Goal: Task Accomplishment & Management: Manage account settings

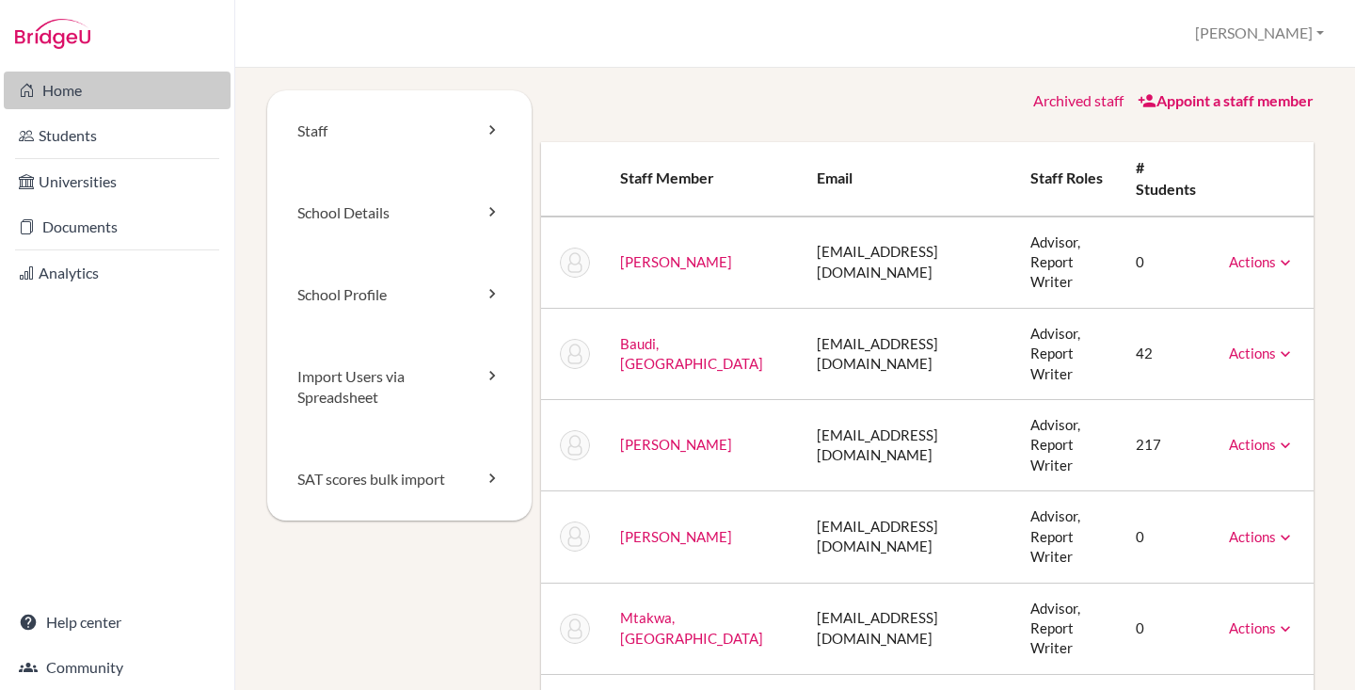
click at [96, 88] on link "Home" at bounding box center [117, 91] width 227 height 38
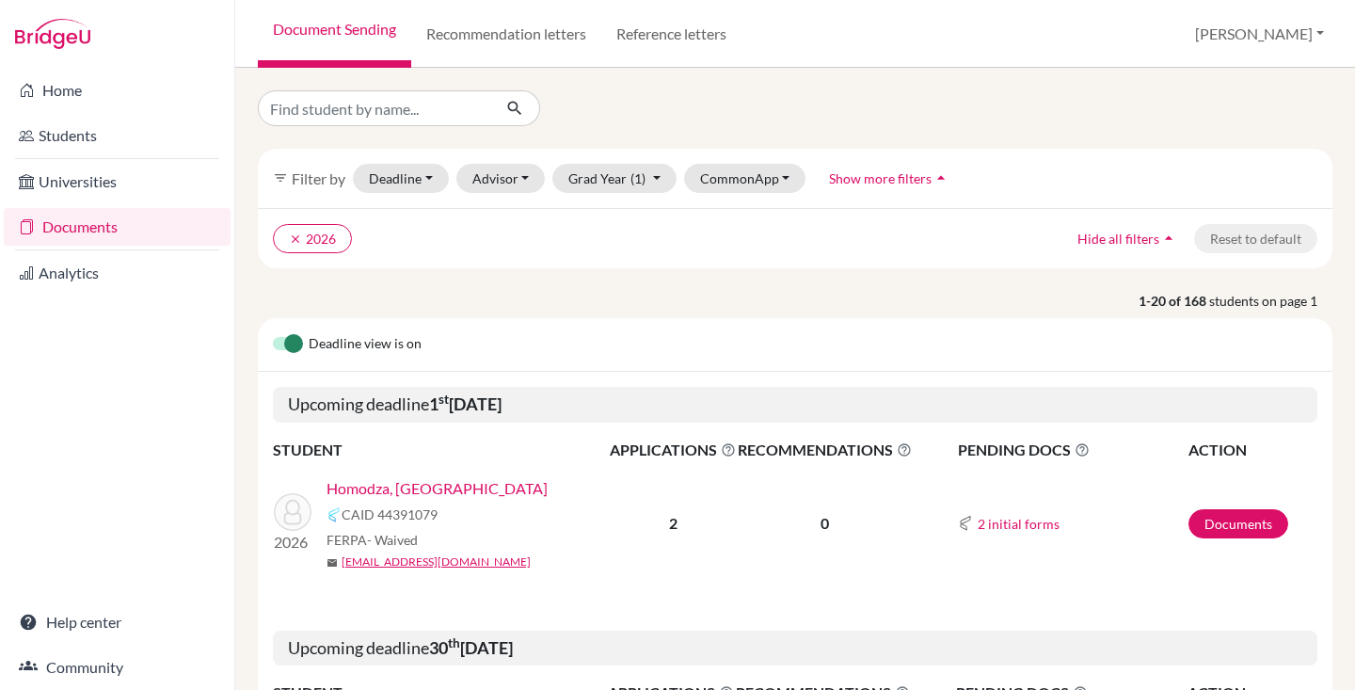
click at [386, 486] on link "Homodza, [GEOGRAPHIC_DATA]" at bounding box center [437, 488] width 221 height 23
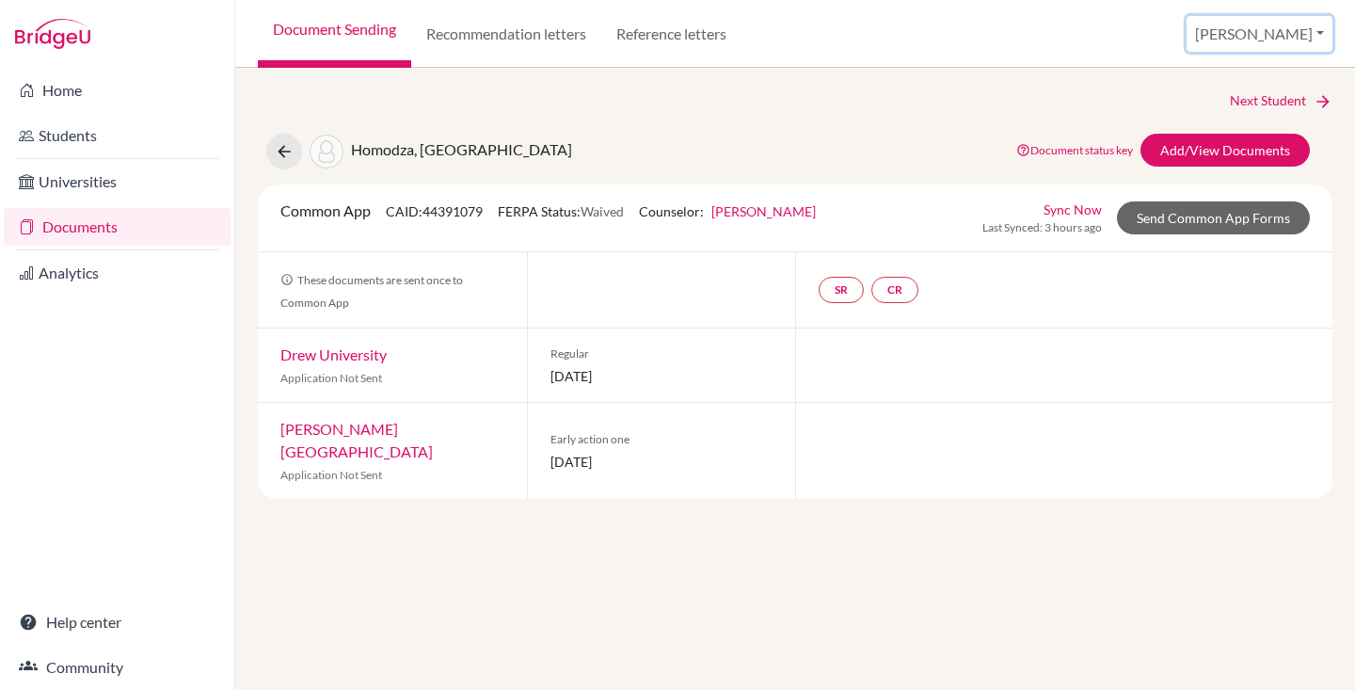
click at [1284, 43] on button "[PERSON_NAME]" at bounding box center [1260, 34] width 146 height 36
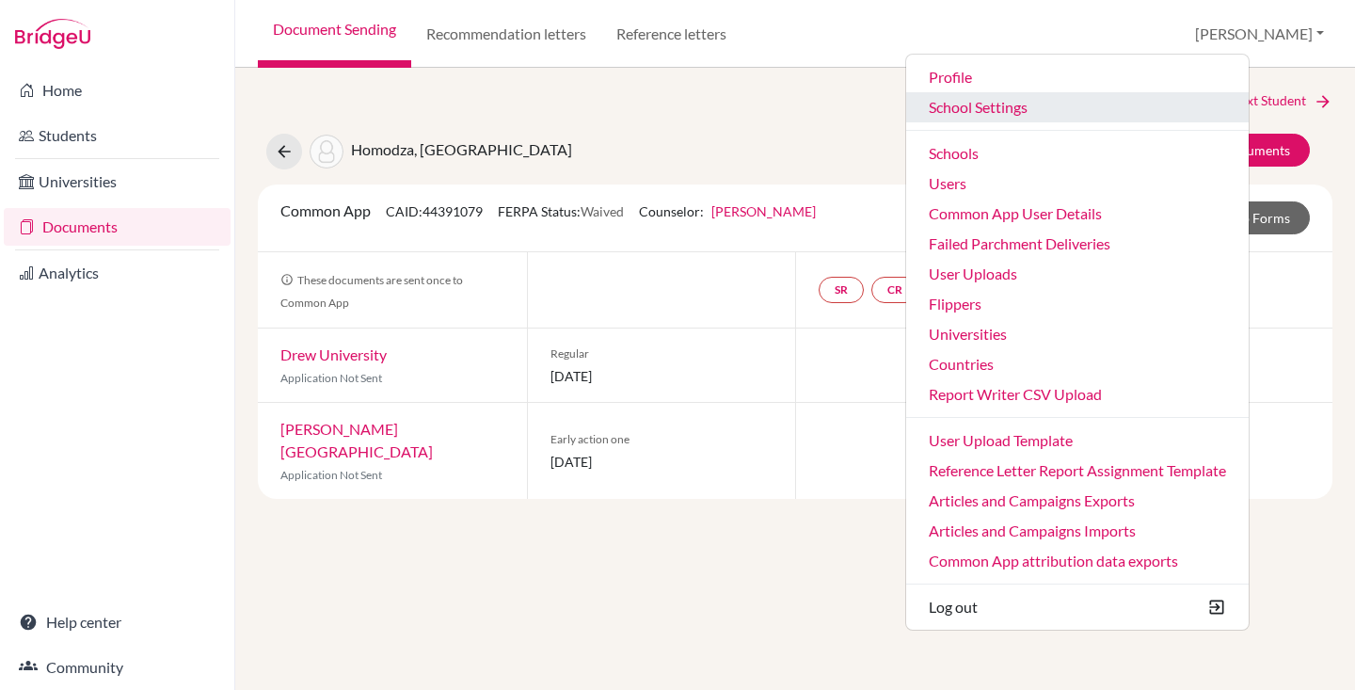
click at [1048, 110] on link "School Settings" at bounding box center [1077, 107] width 343 height 30
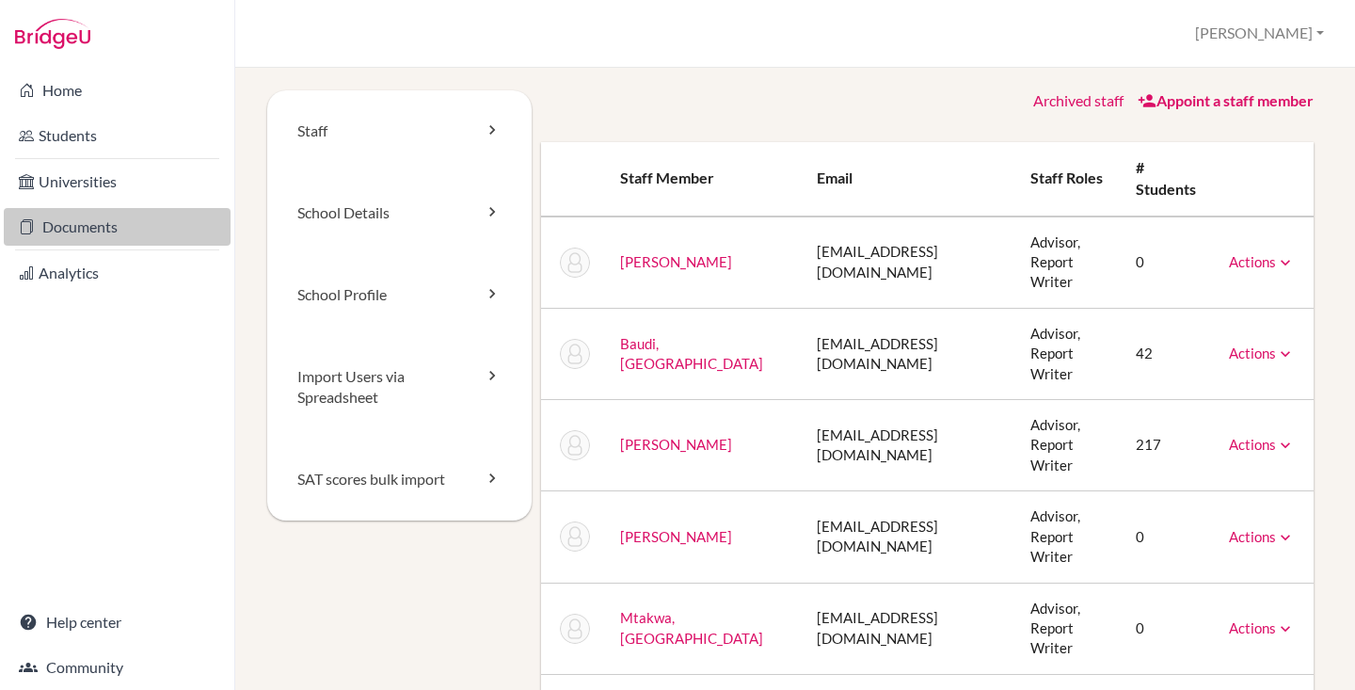
click at [119, 228] on link "Documents" at bounding box center [117, 227] width 227 height 38
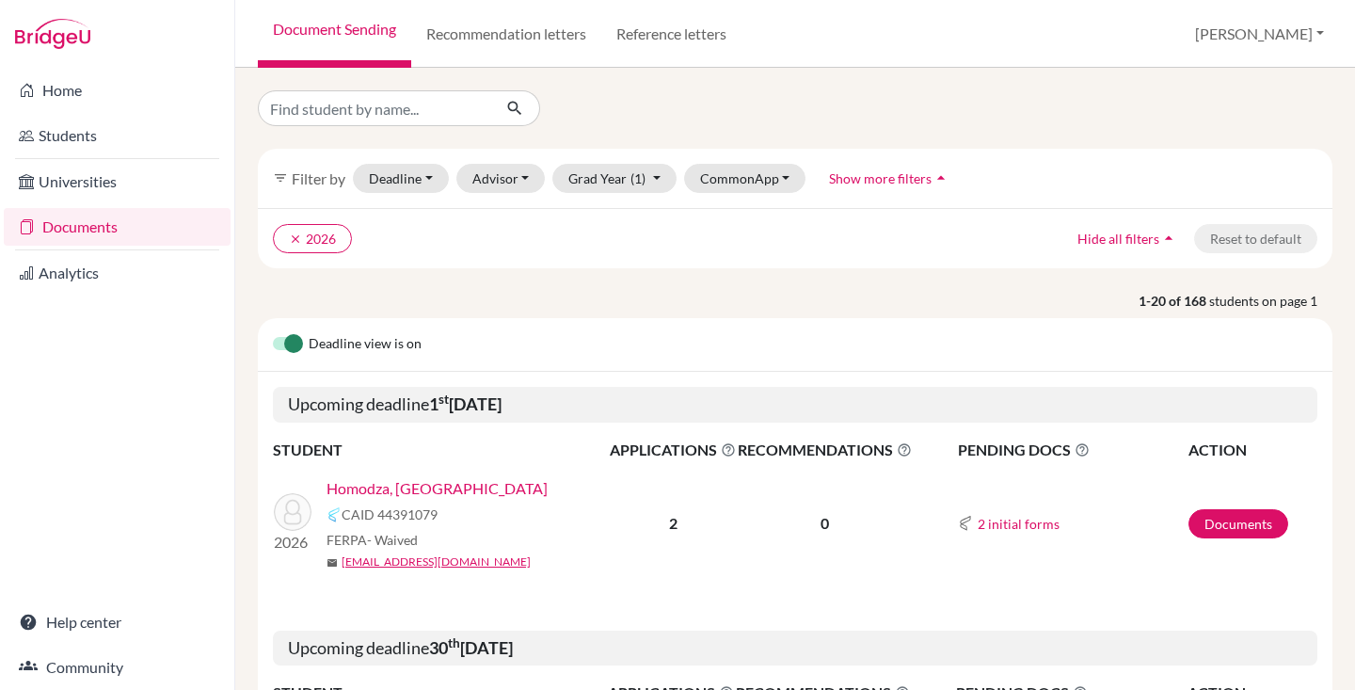
click at [431, 339] on div "Deadline view is on" at bounding box center [795, 345] width 1075 height 54
click at [514, 182] on button "Advisor" at bounding box center [500, 178] width 89 height 29
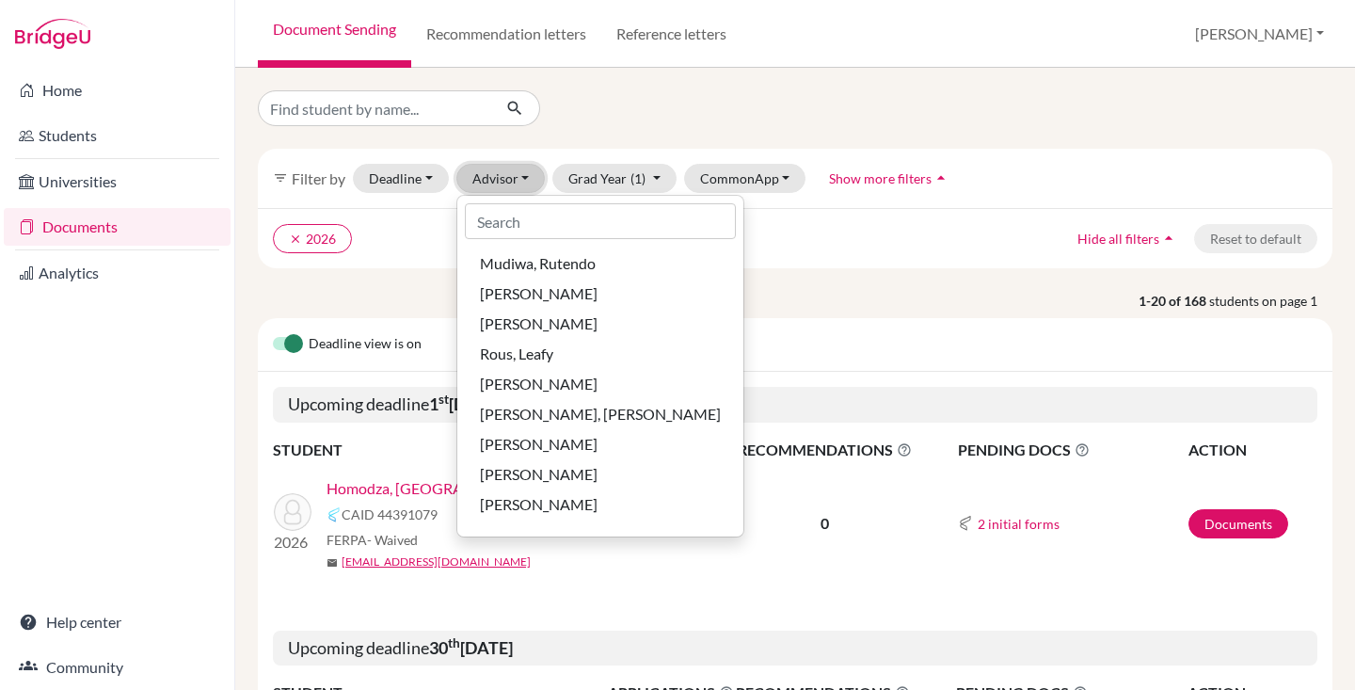
scroll to position [276, 0]
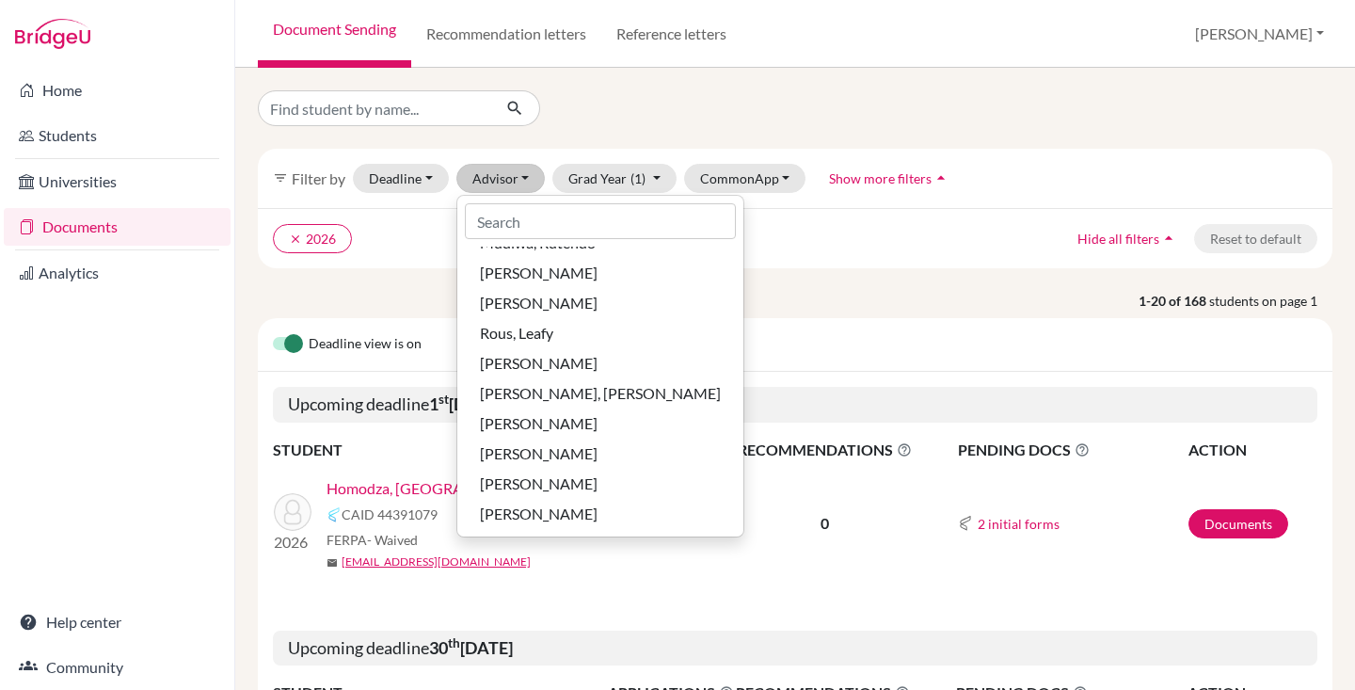
click at [858, 353] on div "Deadline view is on" at bounding box center [795, 345] width 1075 height 54
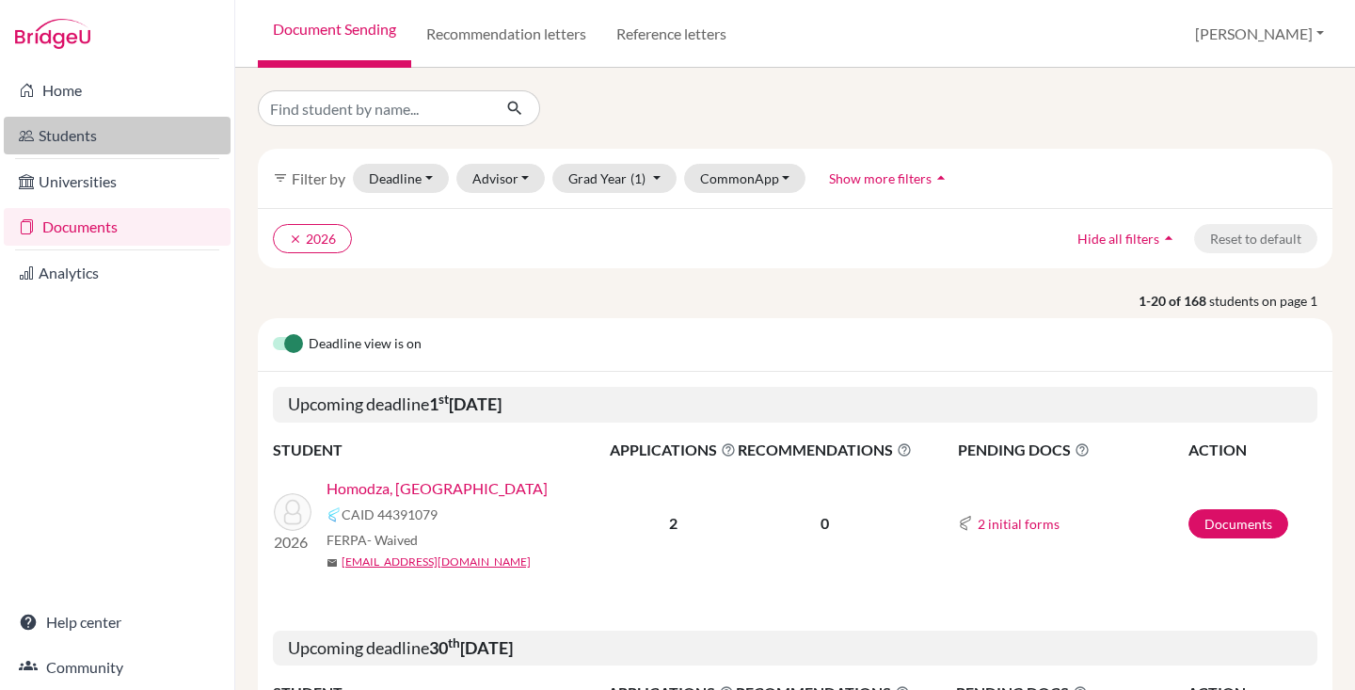
click at [87, 131] on link "Students" at bounding box center [117, 136] width 227 height 38
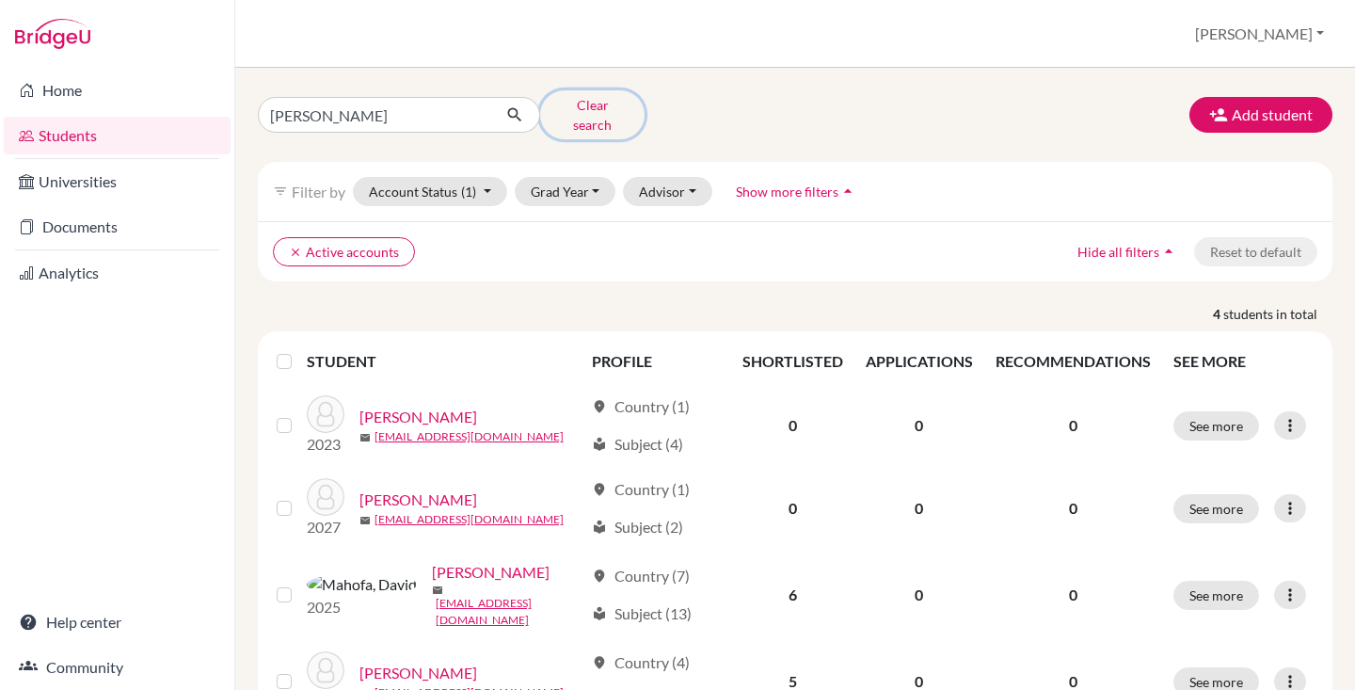
click at [621, 108] on button "Clear search" at bounding box center [592, 114] width 104 height 49
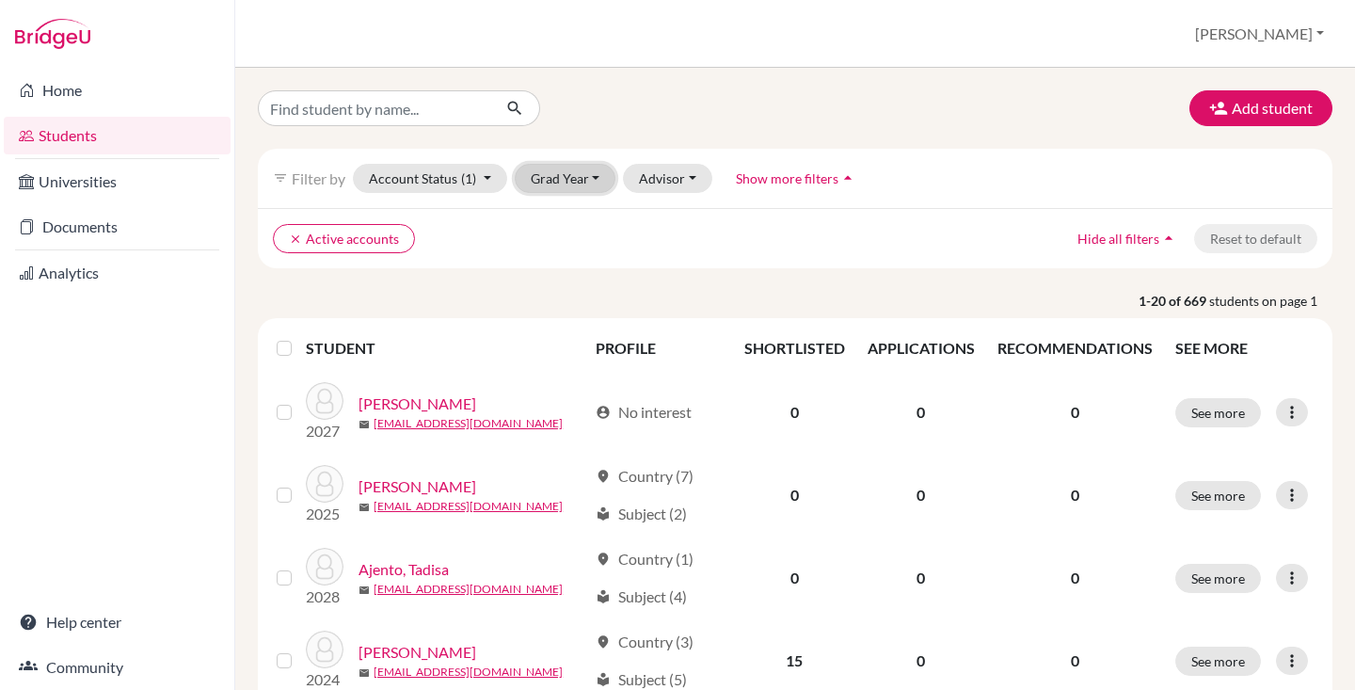
click at [550, 184] on button "Grad Year" at bounding box center [566, 178] width 102 height 29
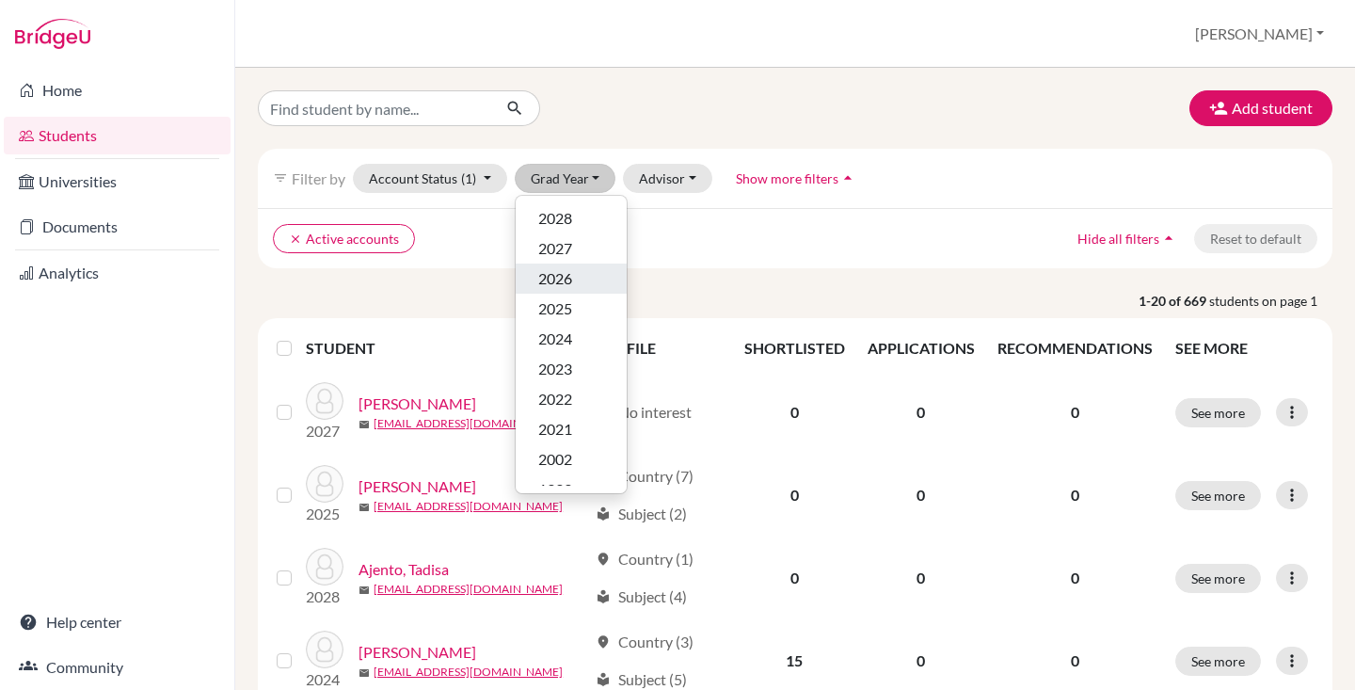
click at [567, 282] on span "2026" at bounding box center [555, 278] width 34 height 23
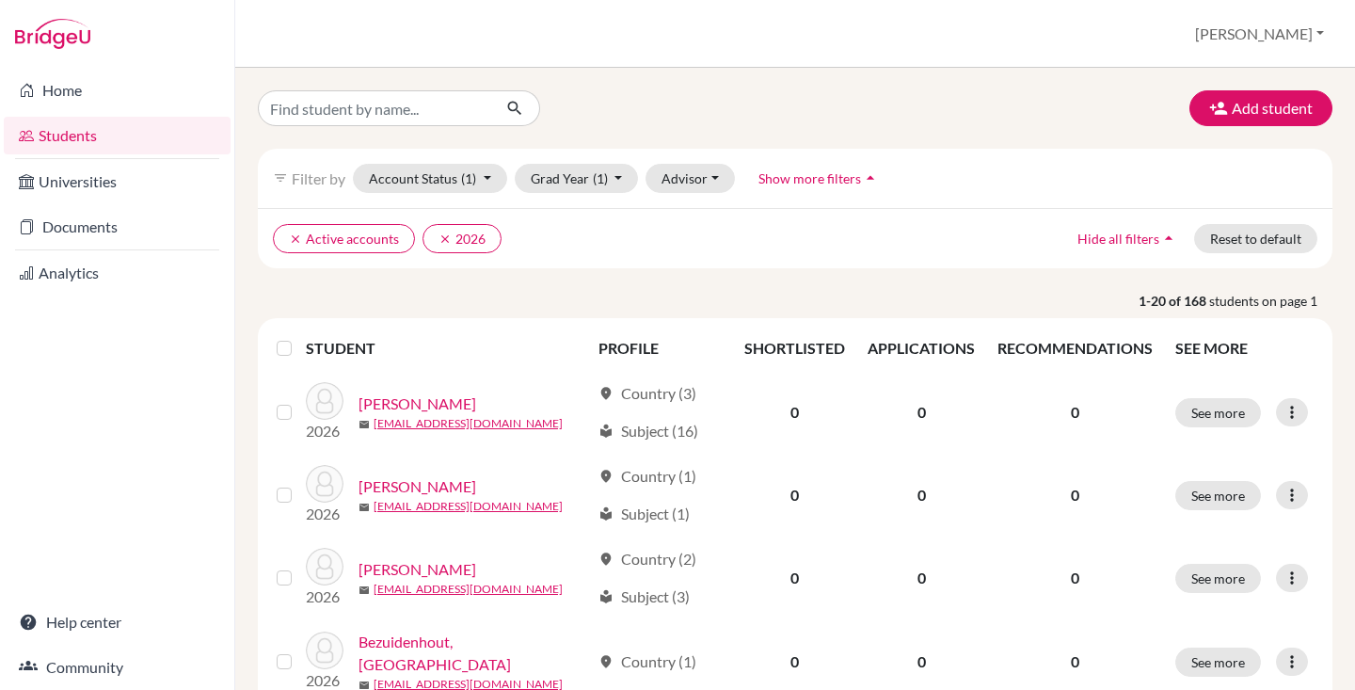
click at [299, 337] on label at bounding box center [299, 337] width 0 height 0
click at [0, 0] on input "checkbox" at bounding box center [0, 0] width 0 height 0
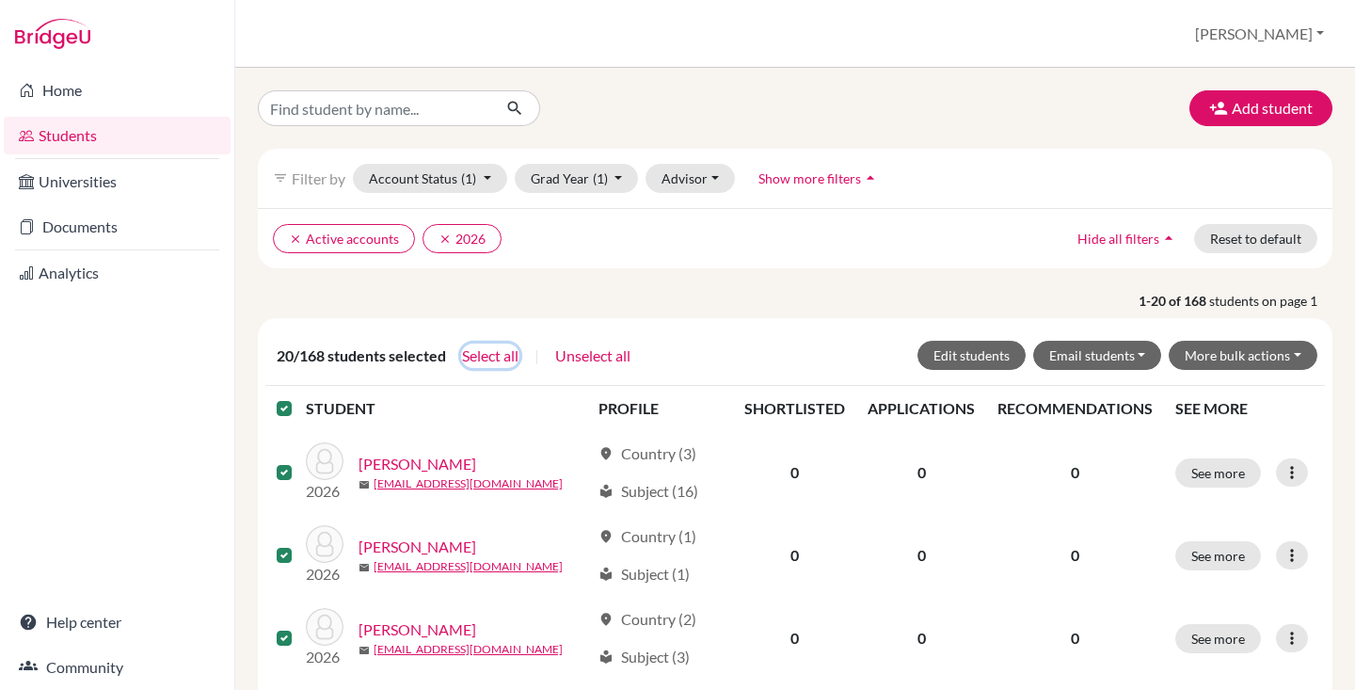
click at [479, 355] on button "Select all" at bounding box center [490, 355] width 58 height 24
click at [971, 348] on button "Edit students" at bounding box center [971, 355] width 108 height 29
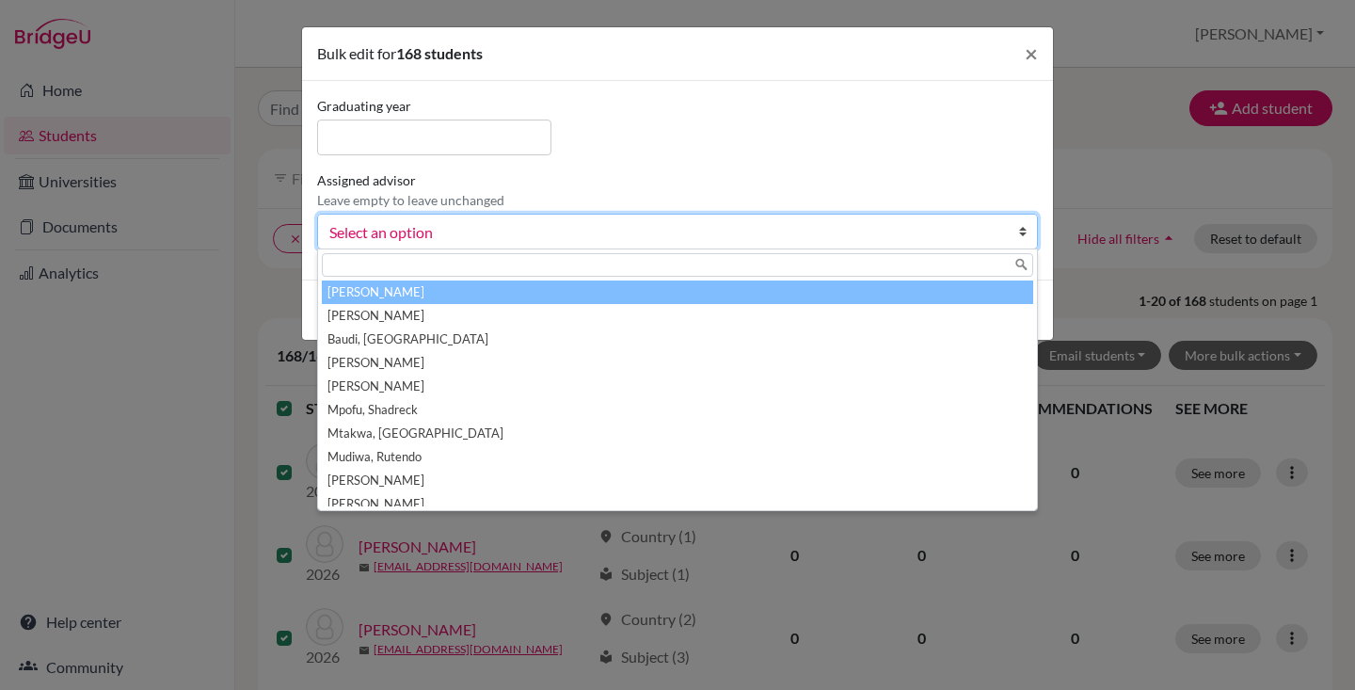
click at [452, 247] on link "Select an option" at bounding box center [677, 232] width 721 height 36
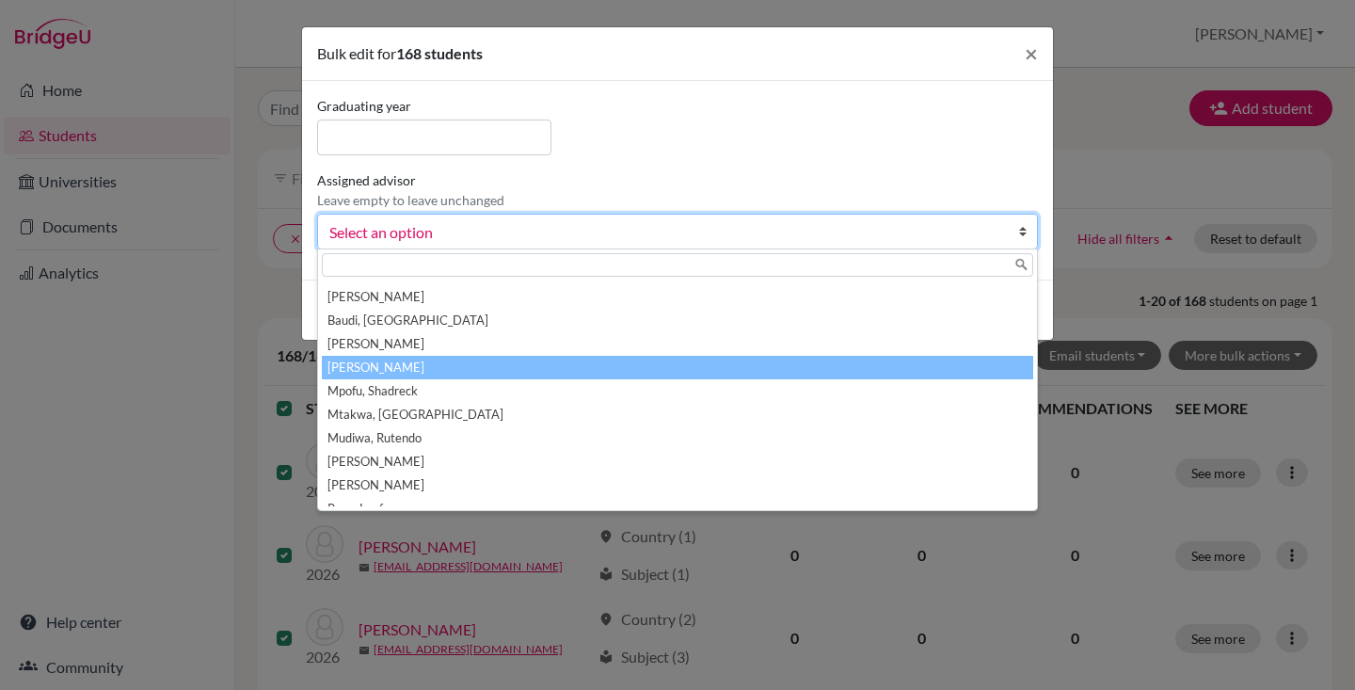
scroll to position [48, 0]
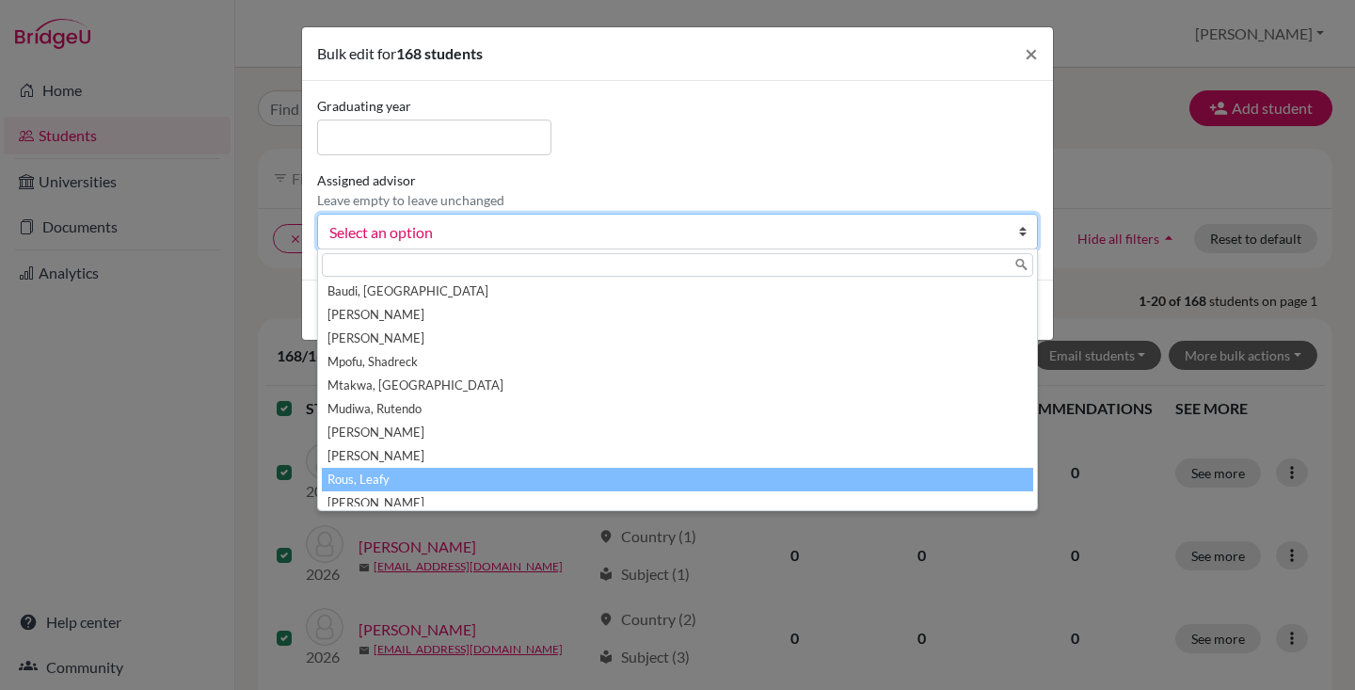
click at [449, 469] on li "Rous, Leafy" at bounding box center [677, 480] width 711 height 24
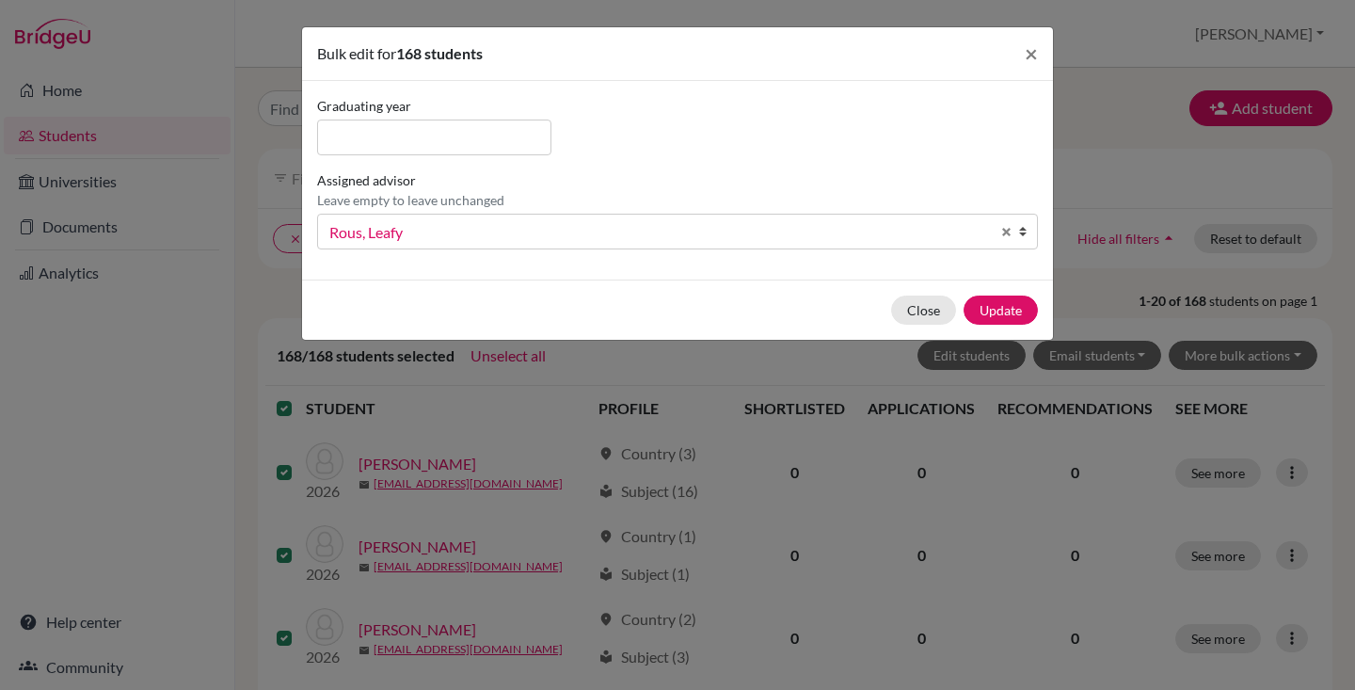
click at [665, 171] on div "Assigned advisor Leave empty to leave unchanged Allott, Helen Barries, Karen Ba…" at bounding box center [677, 209] width 730 height 79
click at [1033, 55] on span "×" at bounding box center [1031, 53] width 13 height 27
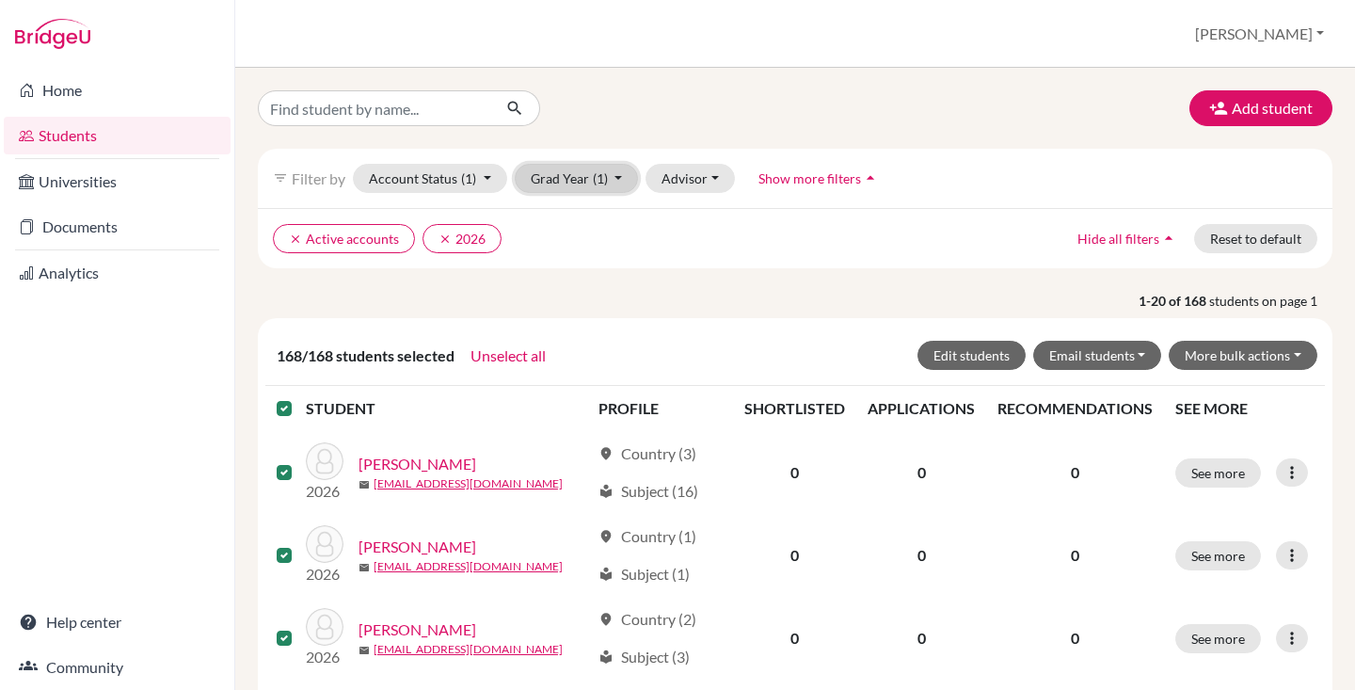
click at [583, 181] on button "Grad Year (1)" at bounding box center [577, 178] width 124 height 29
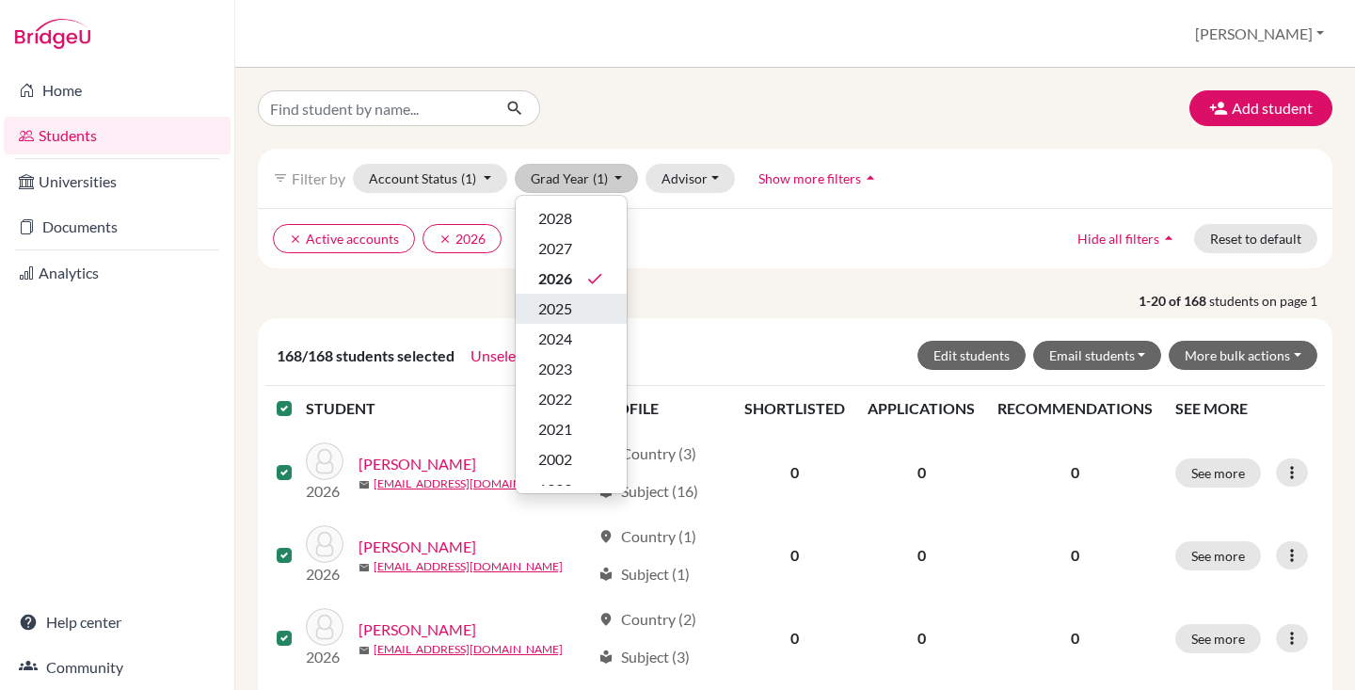
click at [580, 301] on div "2025" at bounding box center [571, 308] width 66 height 23
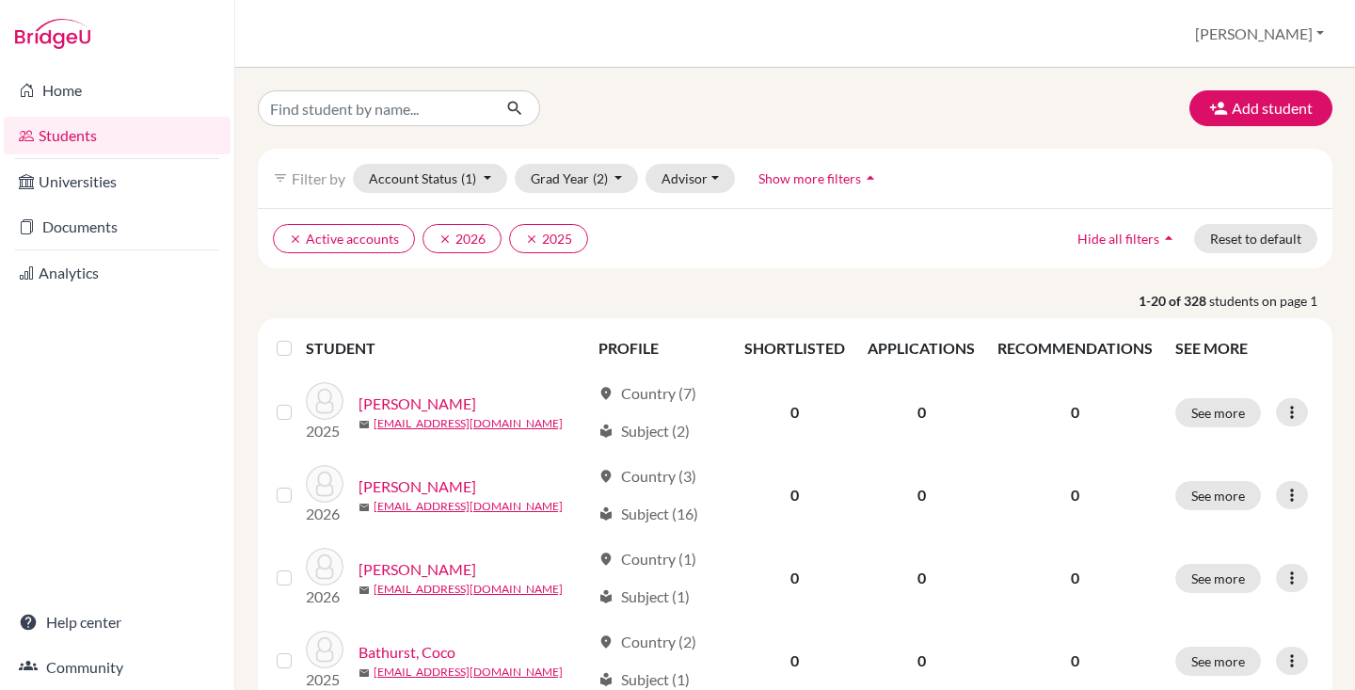
click at [299, 337] on label at bounding box center [299, 337] width 0 height 0
click at [0, 0] on input "checkbox" at bounding box center [0, 0] width 0 height 0
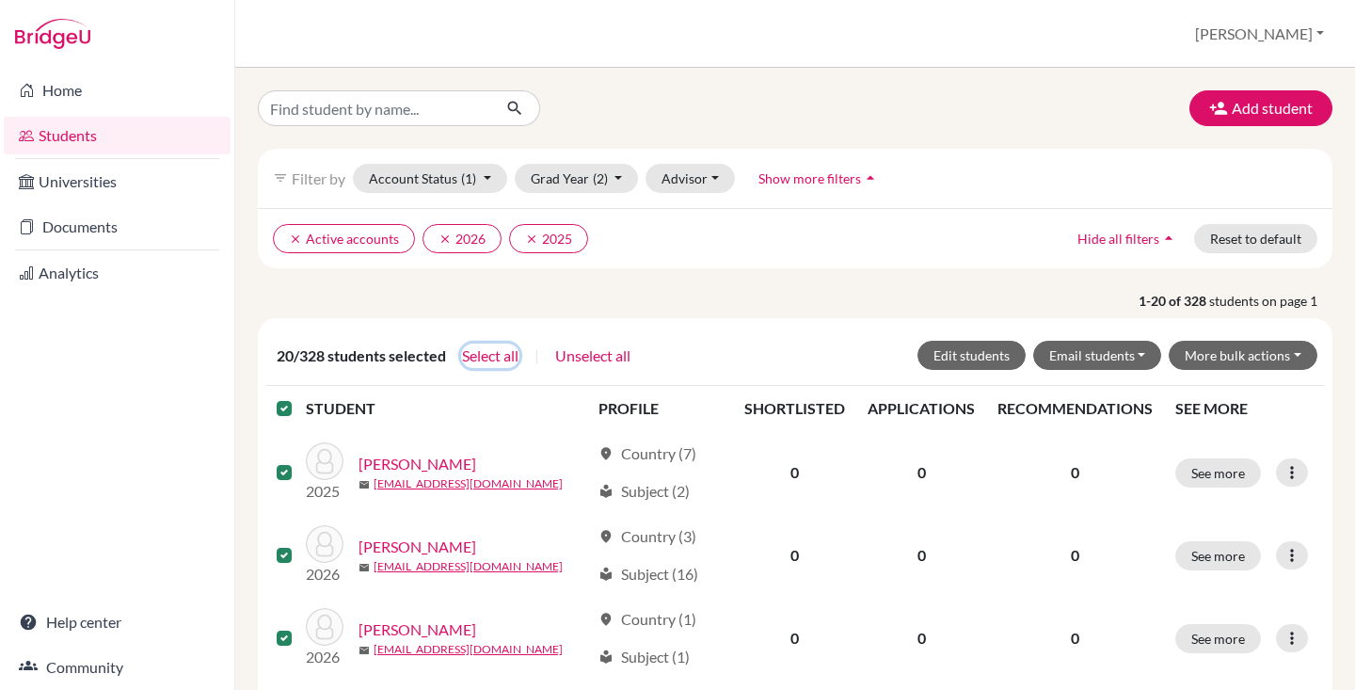
click at [492, 359] on button "Select all" at bounding box center [490, 355] width 58 height 24
click at [979, 354] on button "Edit students" at bounding box center [971, 355] width 108 height 29
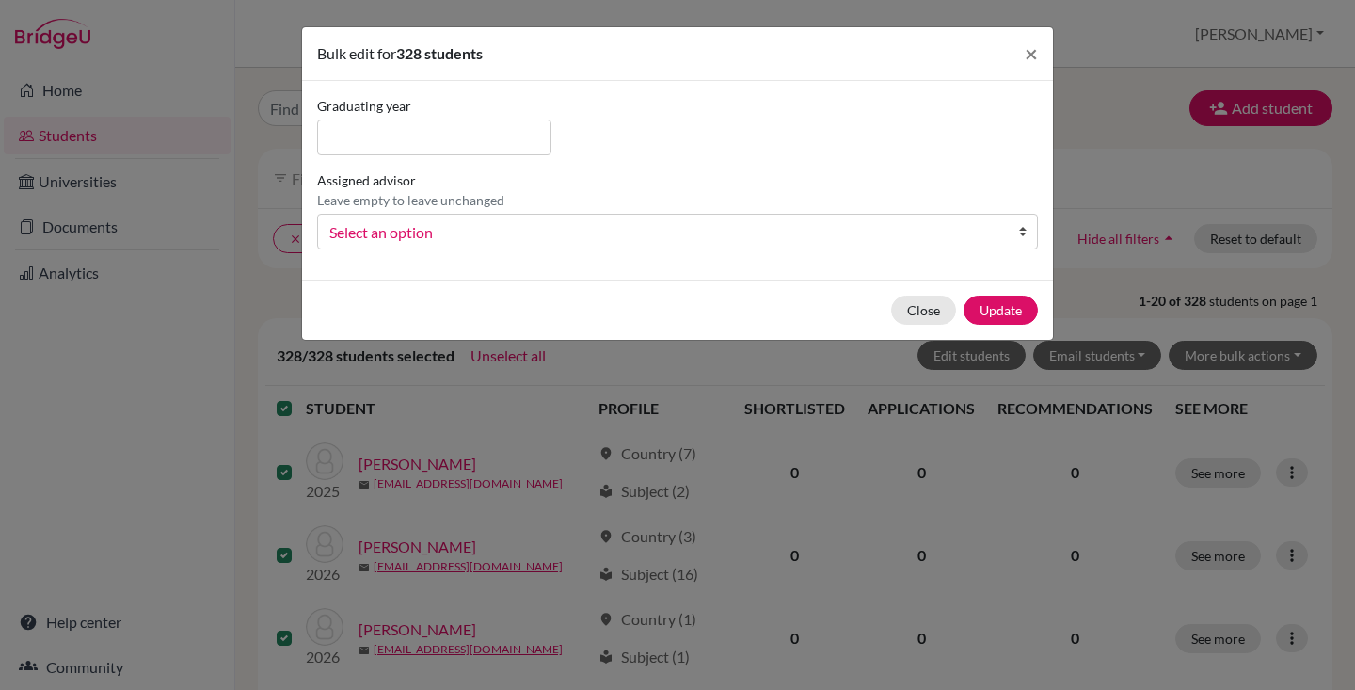
click at [446, 242] on span "Select an option" at bounding box center [665, 232] width 672 height 24
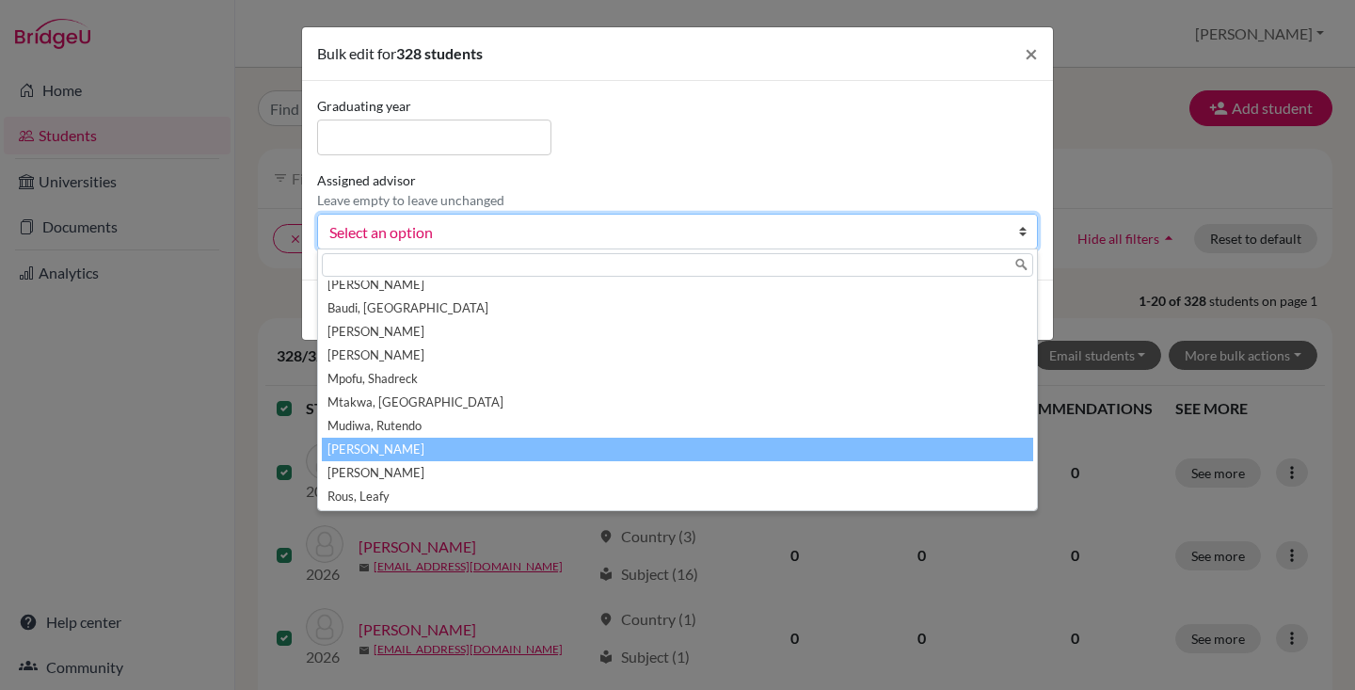
scroll to position [110, 0]
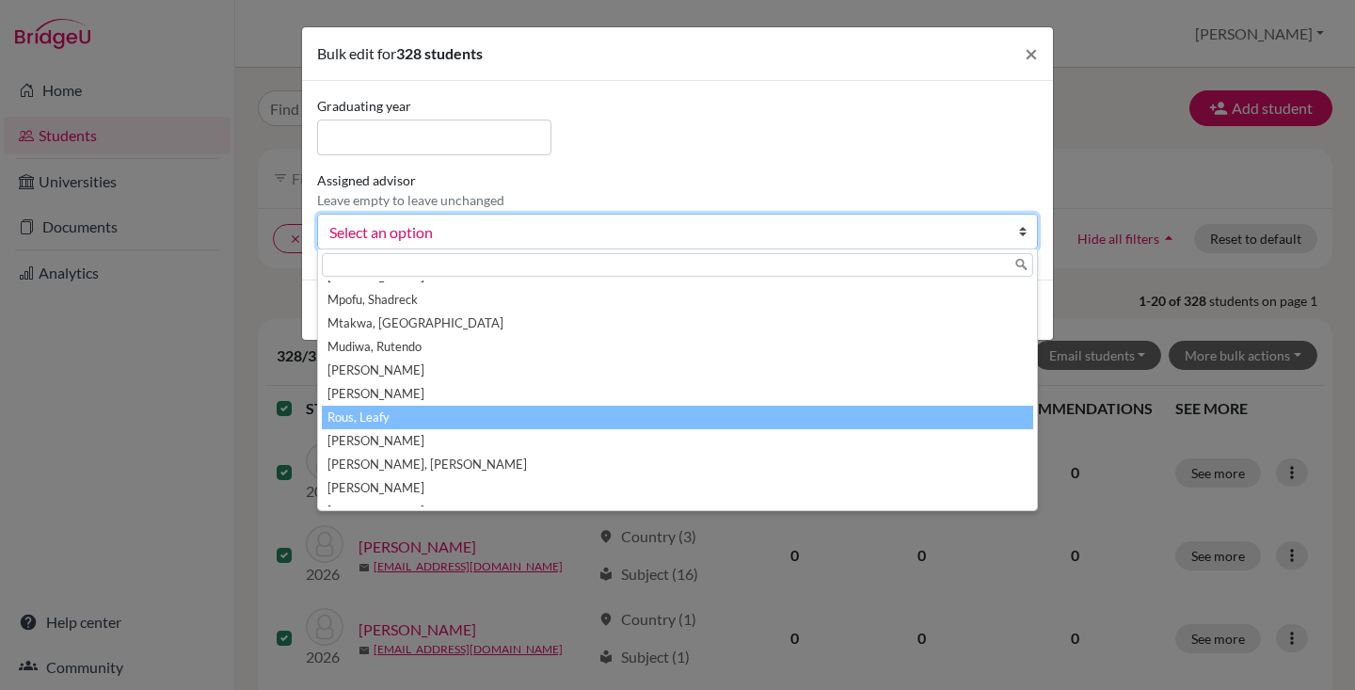
click at [424, 421] on li "Rous, Leafy" at bounding box center [677, 418] width 711 height 24
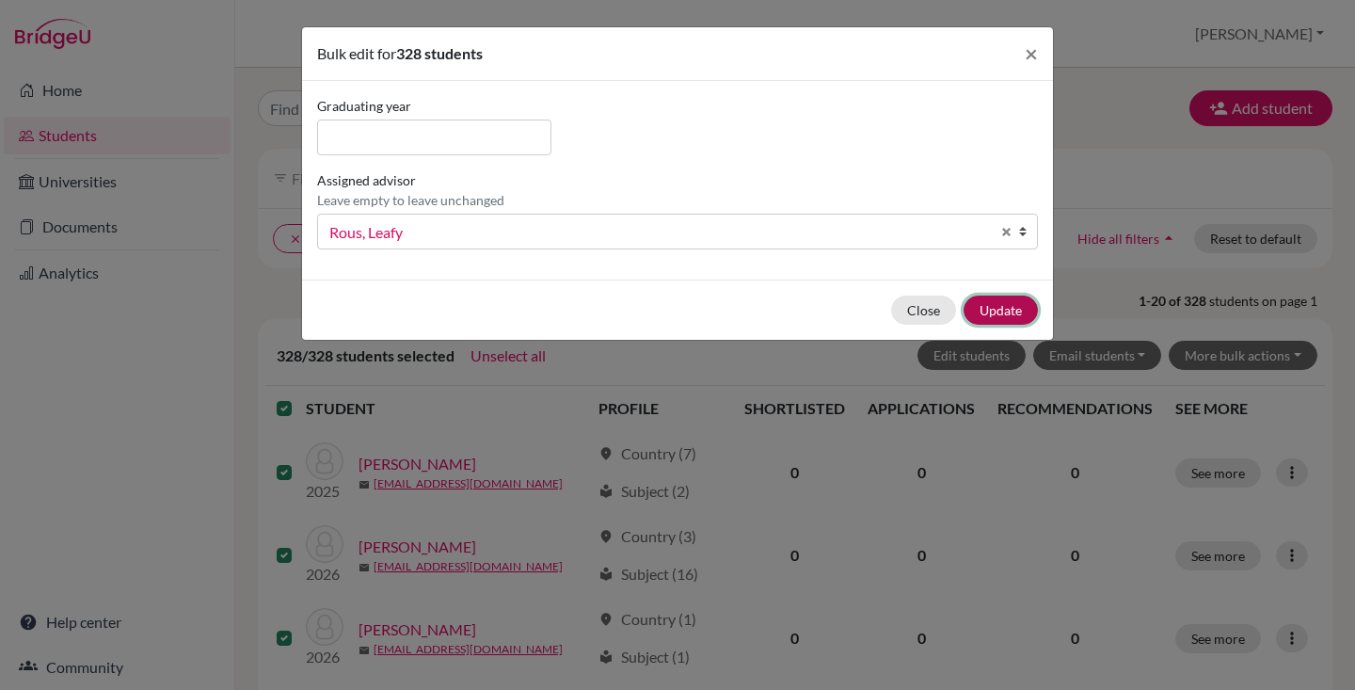
click at [1010, 304] on button "Update" at bounding box center [1001, 309] width 74 height 29
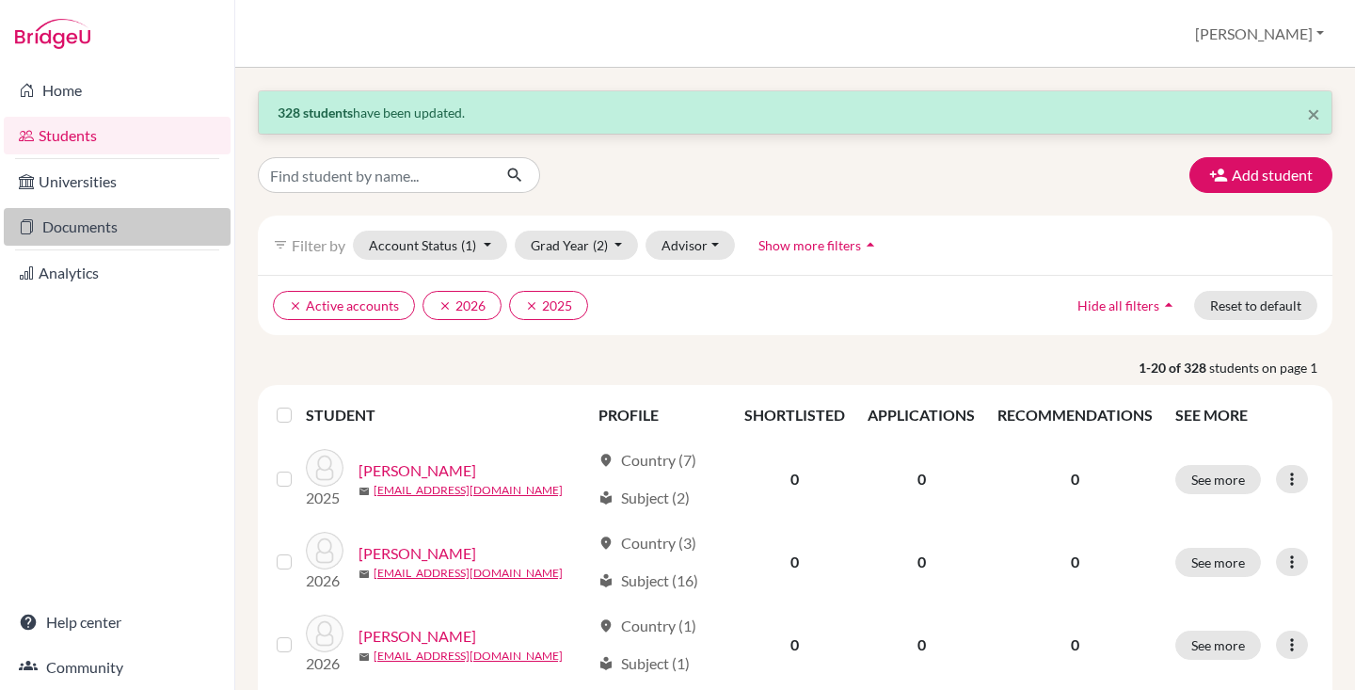
click at [115, 216] on link "Documents" at bounding box center [117, 227] width 227 height 38
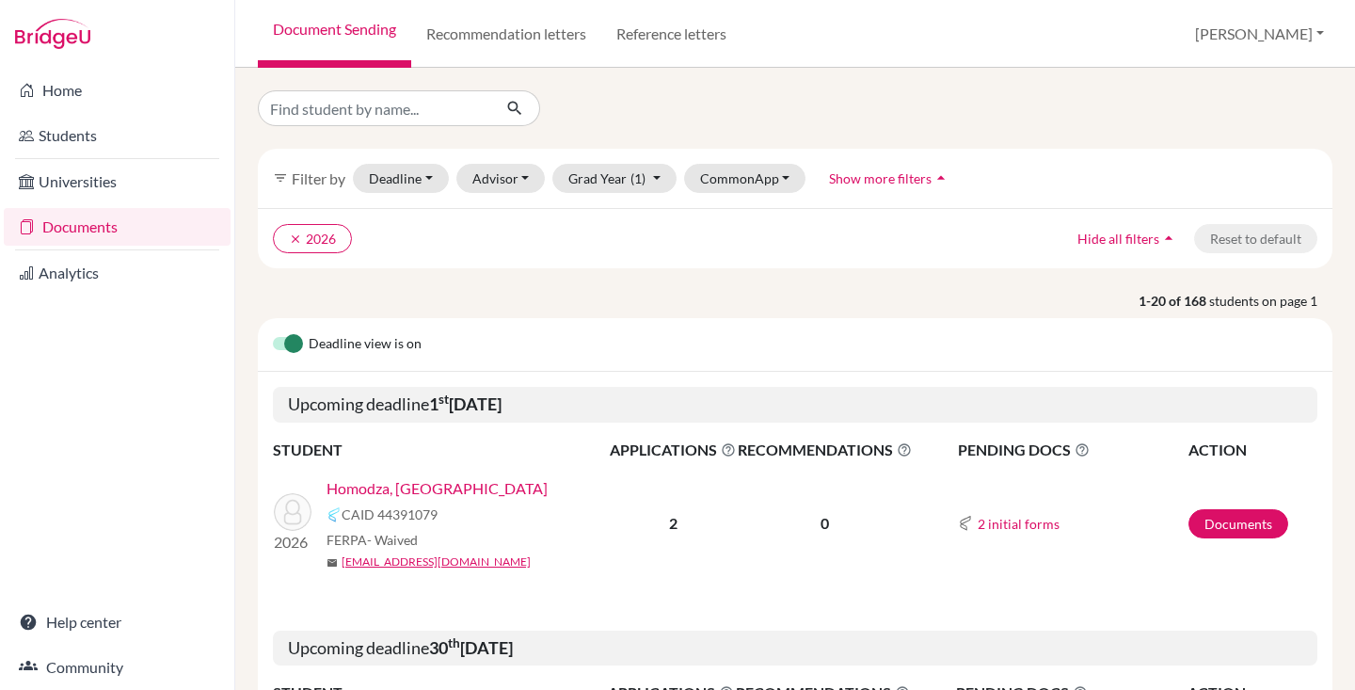
click at [391, 482] on link "Homodza, [GEOGRAPHIC_DATA]" at bounding box center [437, 488] width 221 height 23
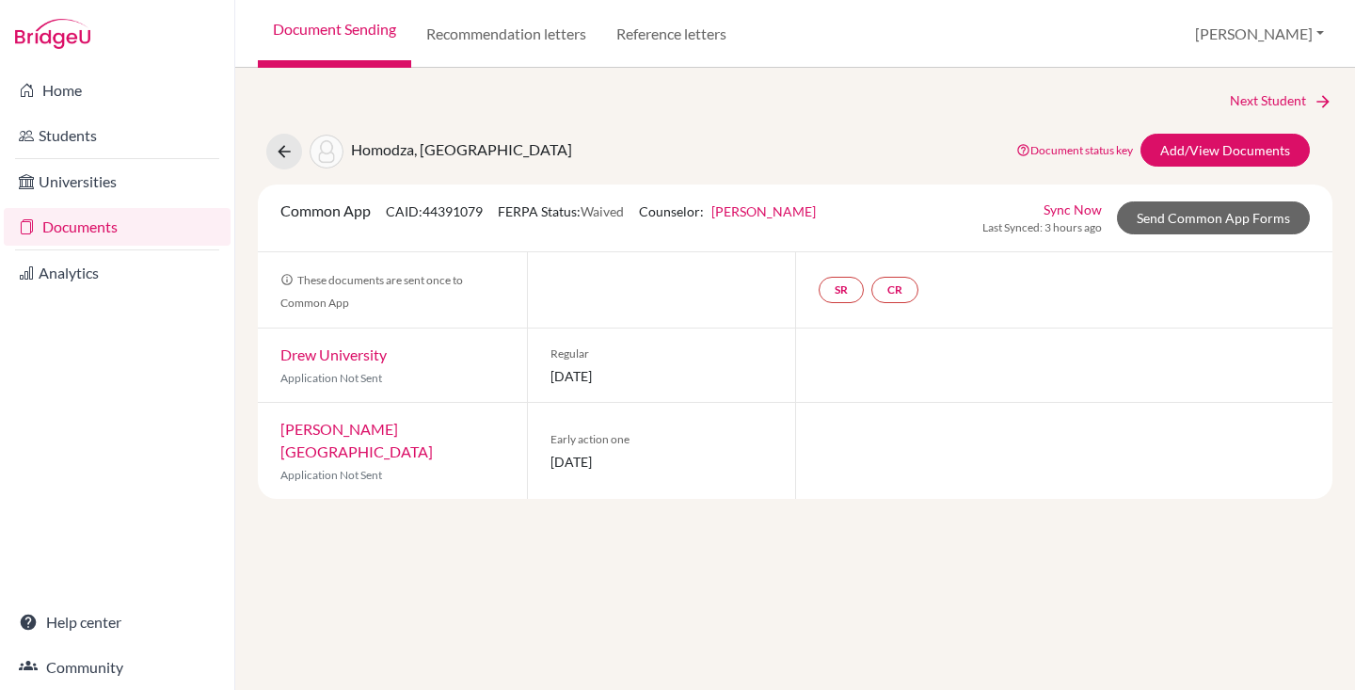
click at [764, 209] on link "[PERSON_NAME]" at bounding box center [763, 211] width 104 height 16
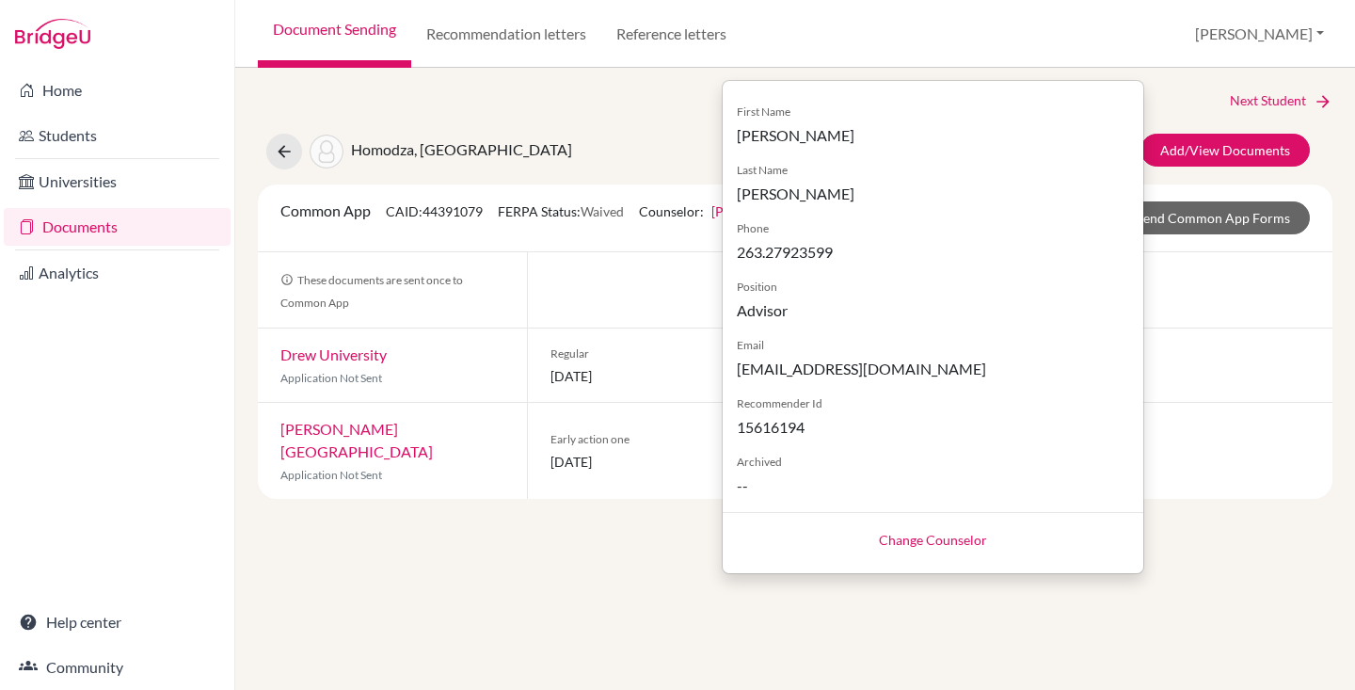
click at [546, 606] on div "Next Student Homodza, Rutendo Document status key TR Requirement. Document not …" at bounding box center [795, 379] width 1120 height 622
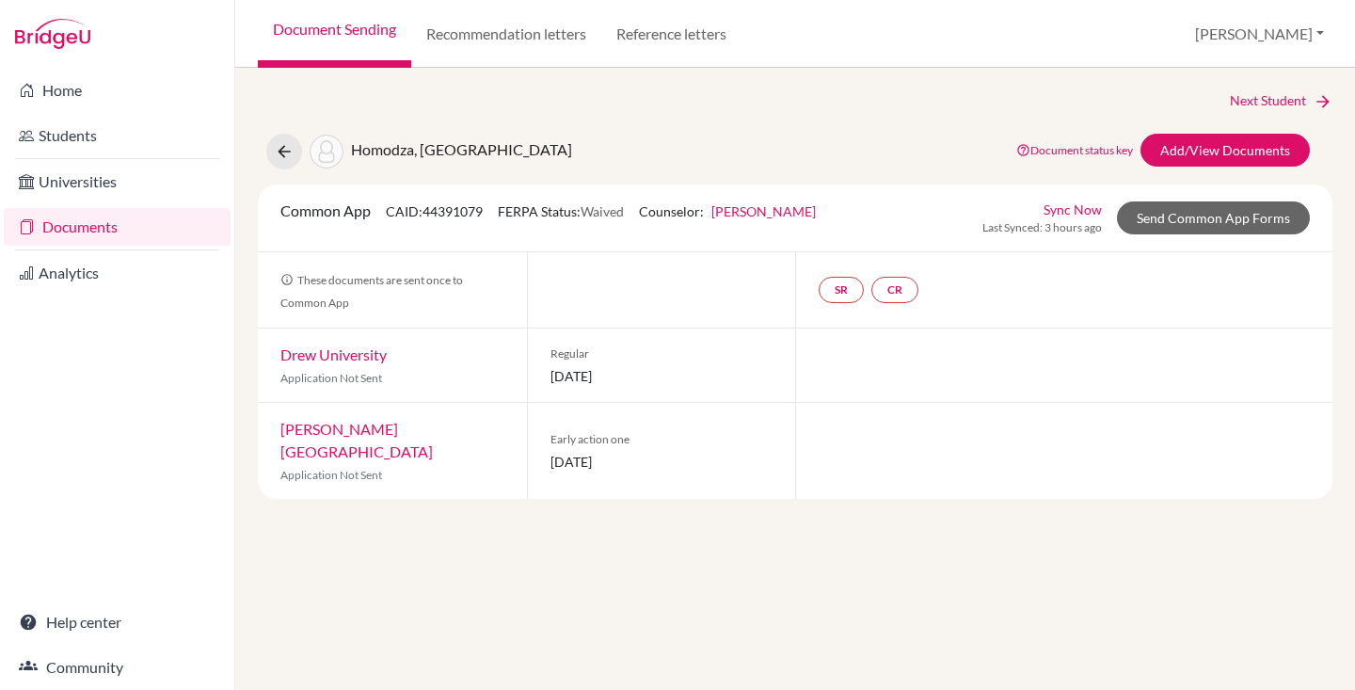
click at [1147, 277] on div "SR CR" at bounding box center [1063, 289] width 537 height 75
click at [1226, 199] on div "Sync Now Last Synced: 3 hours ago Send Common App Forms" at bounding box center [1145, 217] width 327 height 37
click at [1219, 211] on link "Send Common App Forms" at bounding box center [1213, 217] width 193 height 33
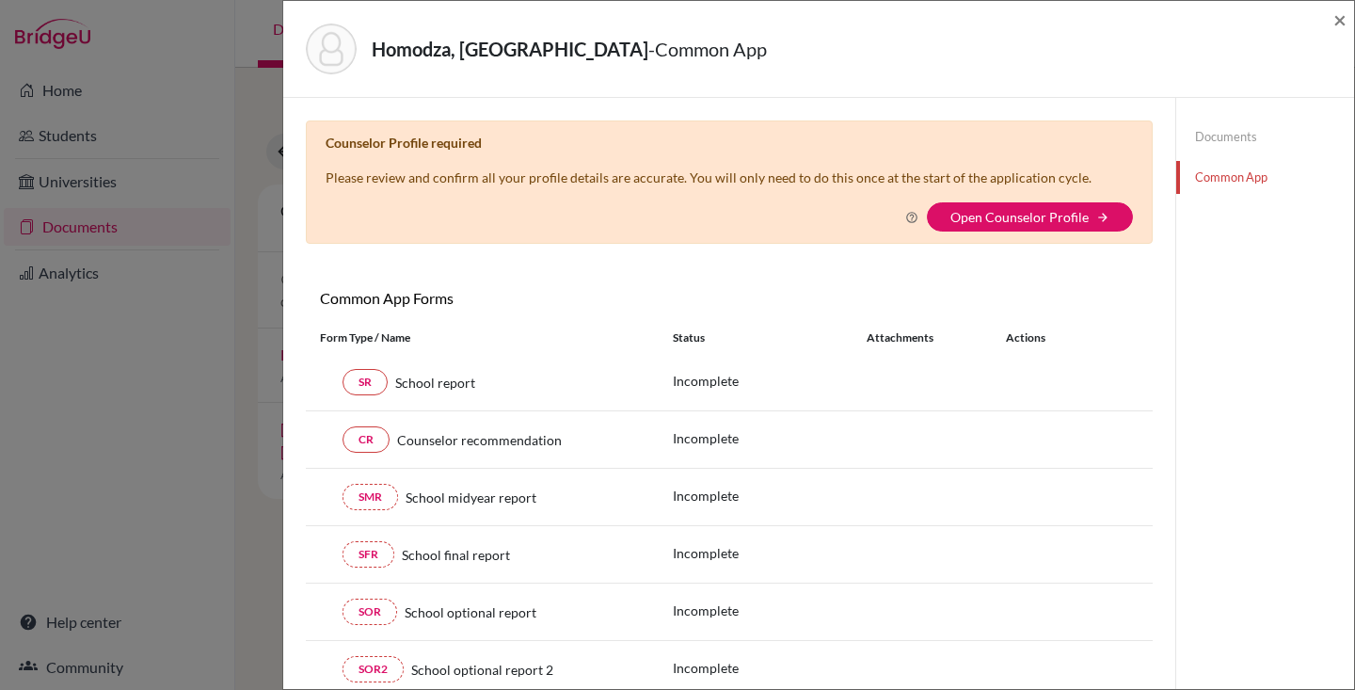
click at [1210, 136] on link "Documents" at bounding box center [1265, 136] width 178 height 33
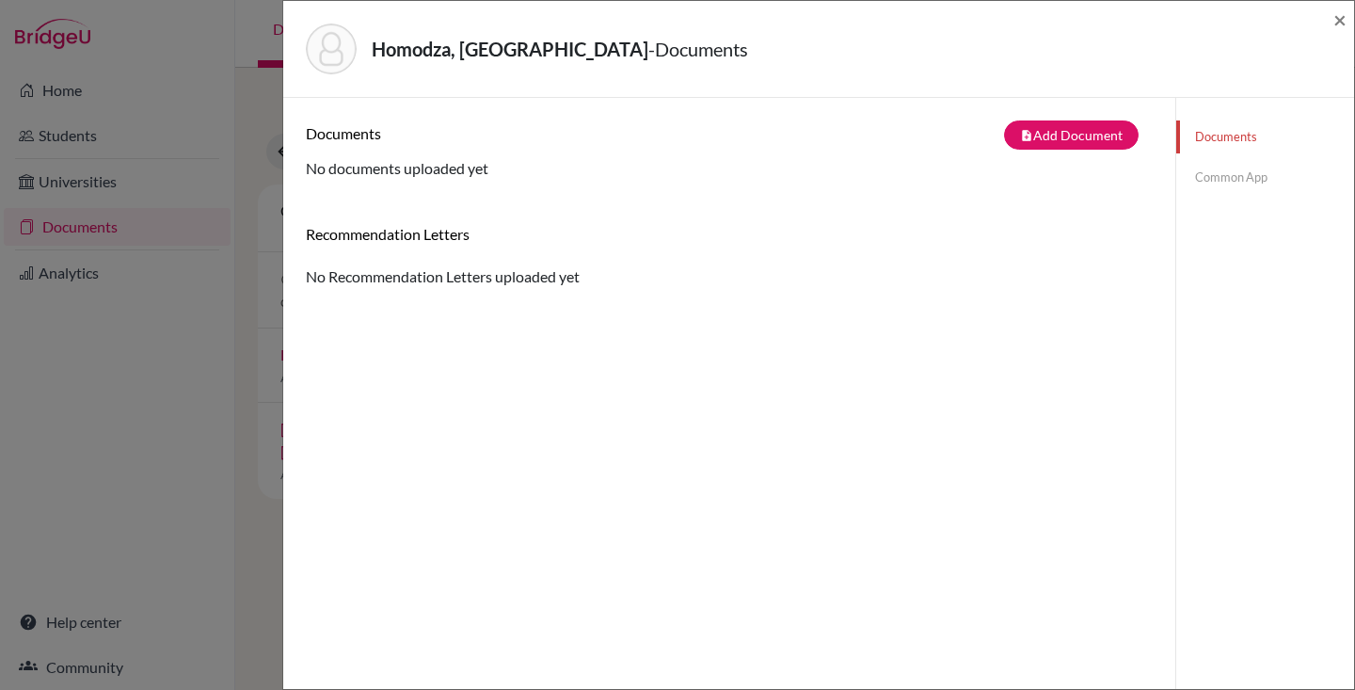
click at [1332, 21] on div "Homodza, Rutendo - Documents ×" at bounding box center [819, 48] width 1056 height 81
click at [1334, 22] on span "×" at bounding box center [1339, 19] width 13 height 27
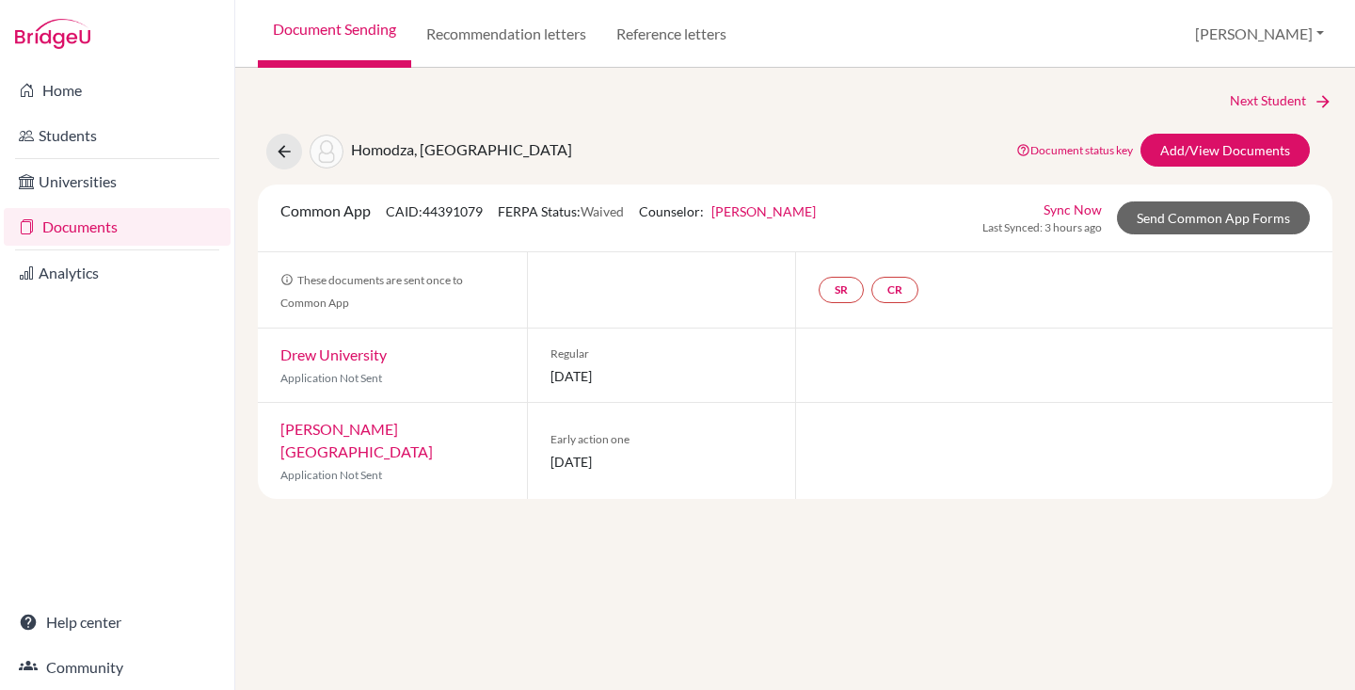
click at [309, 373] on span "Application Not Sent" at bounding box center [331, 378] width 102 height 14
click at [343, 343] on div "Drew University Application Not Sent" at bounding box center [392, 364] width 269 height 73
click at [337, 359] on link "Drew University" at bounding box center [333, 354] width 106 height 18
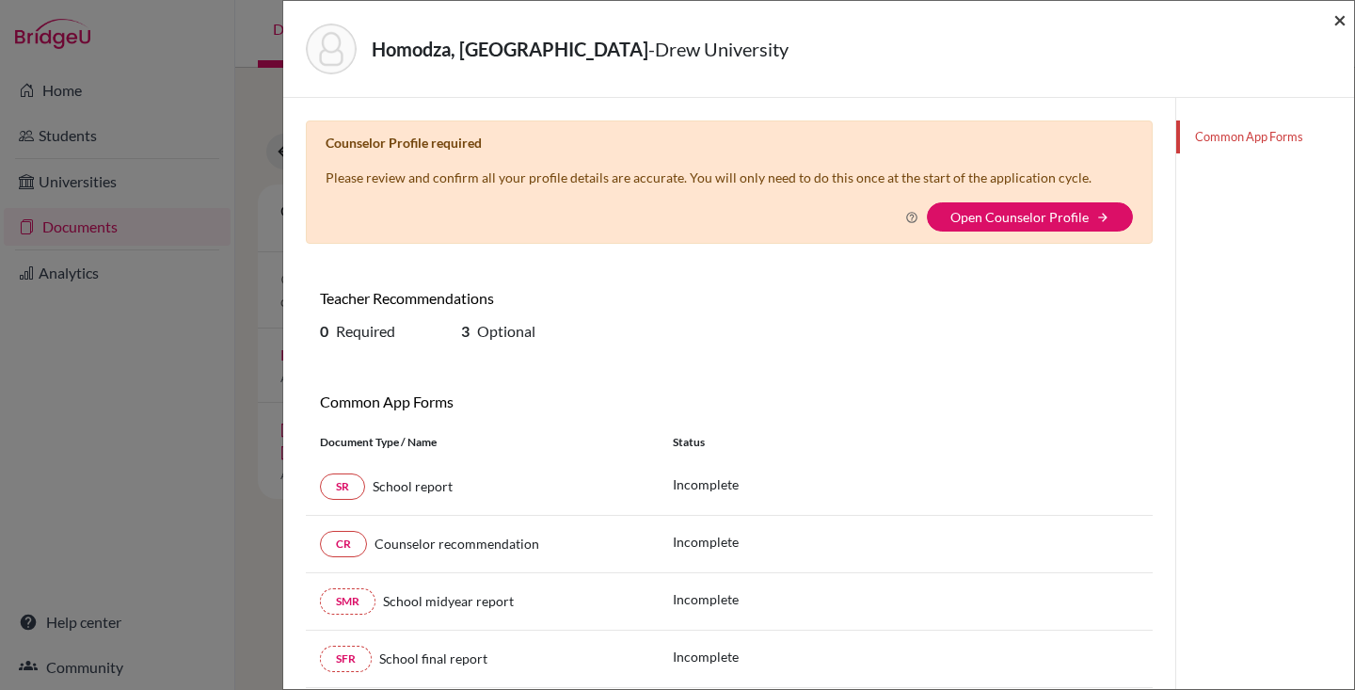
click at [1337, 23] on span "×" at bounding box center [1339, 19] width 13 height 27
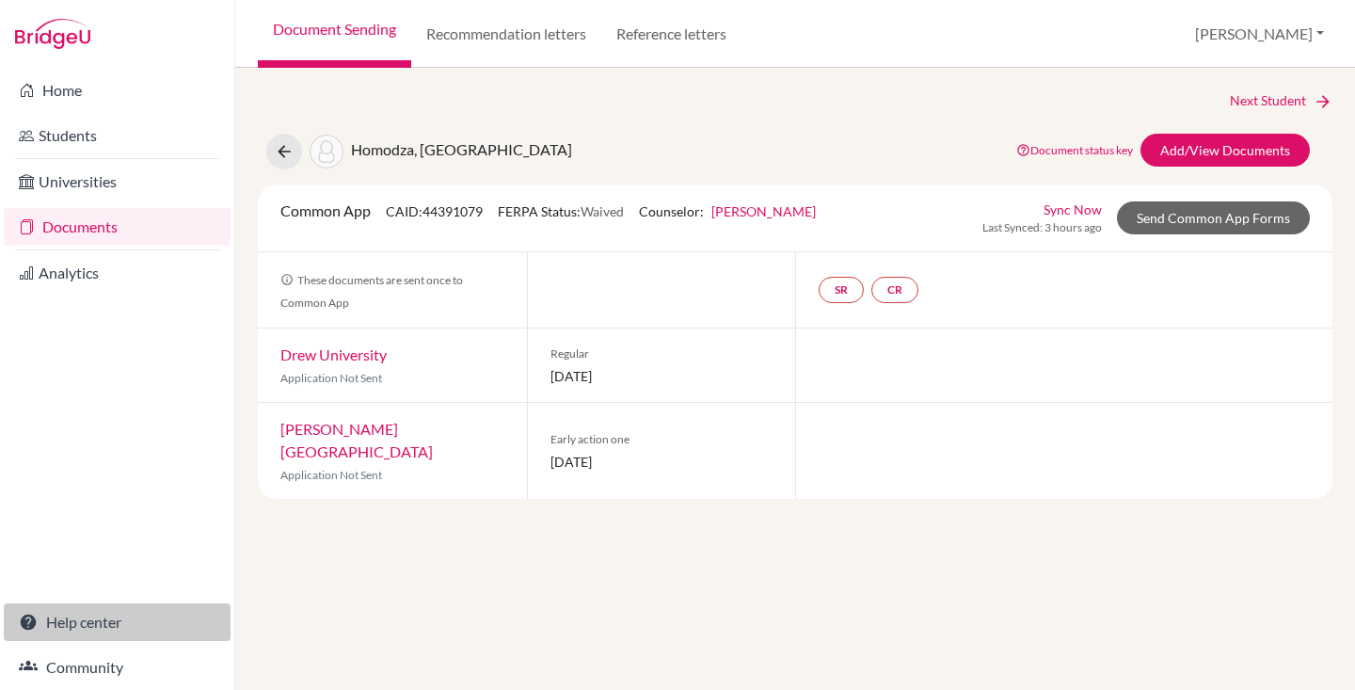
click at [91, 624] on link "Help center" at bounding box center [117, 622] width 227 height 38
click at [671, 128] on div "Next Student Homodza, Rutendo Document status key TR Requirement. Document not …" at bounding box center [795, 294] width 1075 height 408
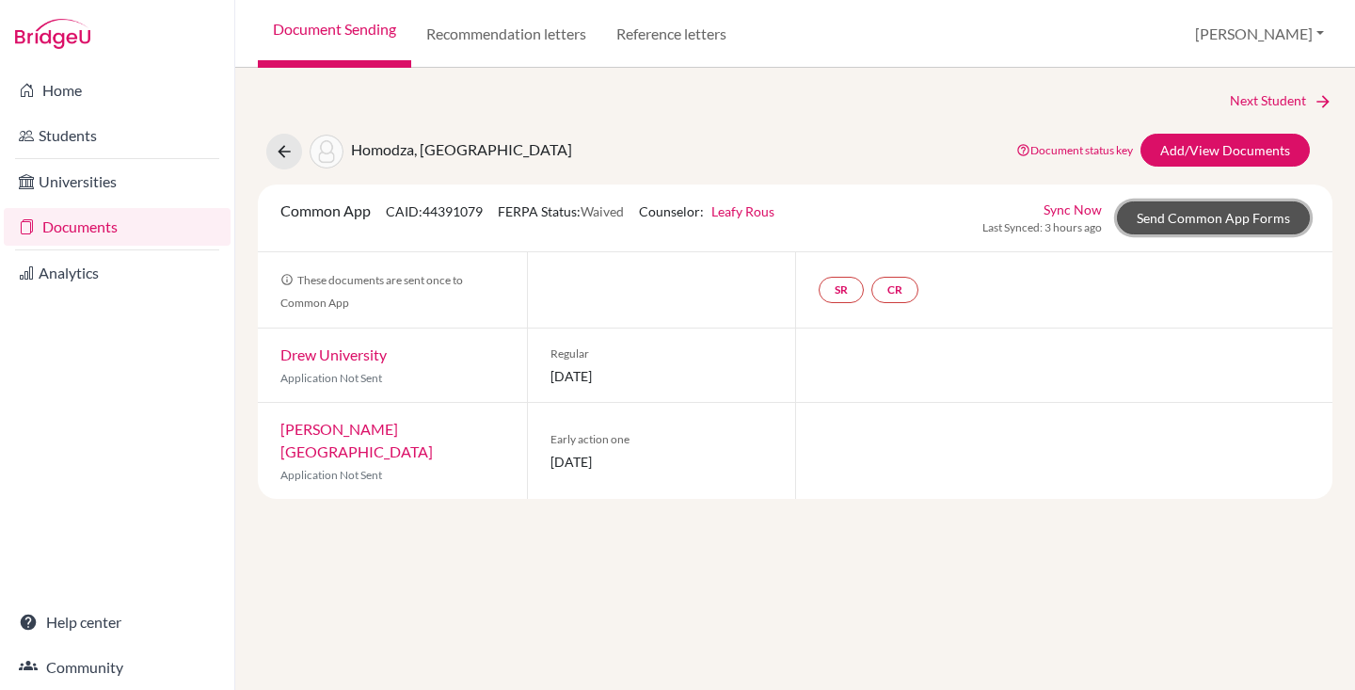
click at [1185, 225] on link "Send Common App Forms" at bounding box center [1213, 217] width 193 height 33
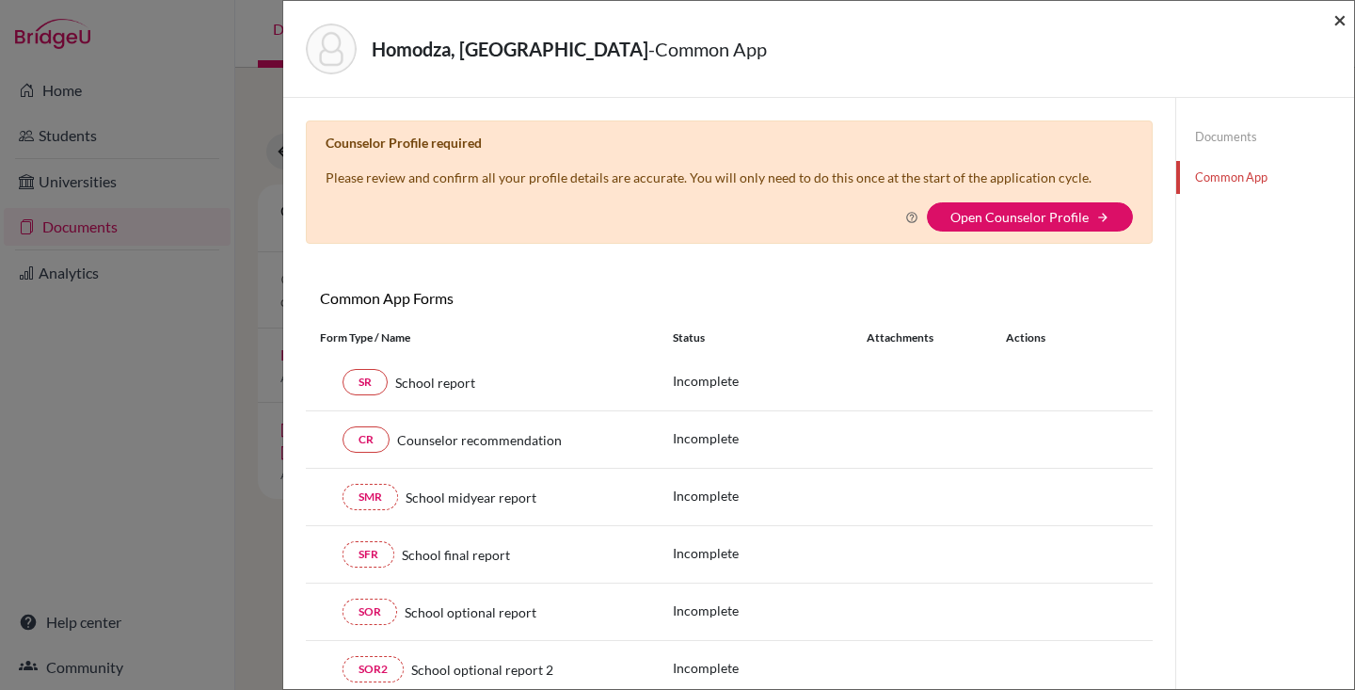
click at [1334, 17] on span "×" at bounding box center [1339, 19] width 13 height 27
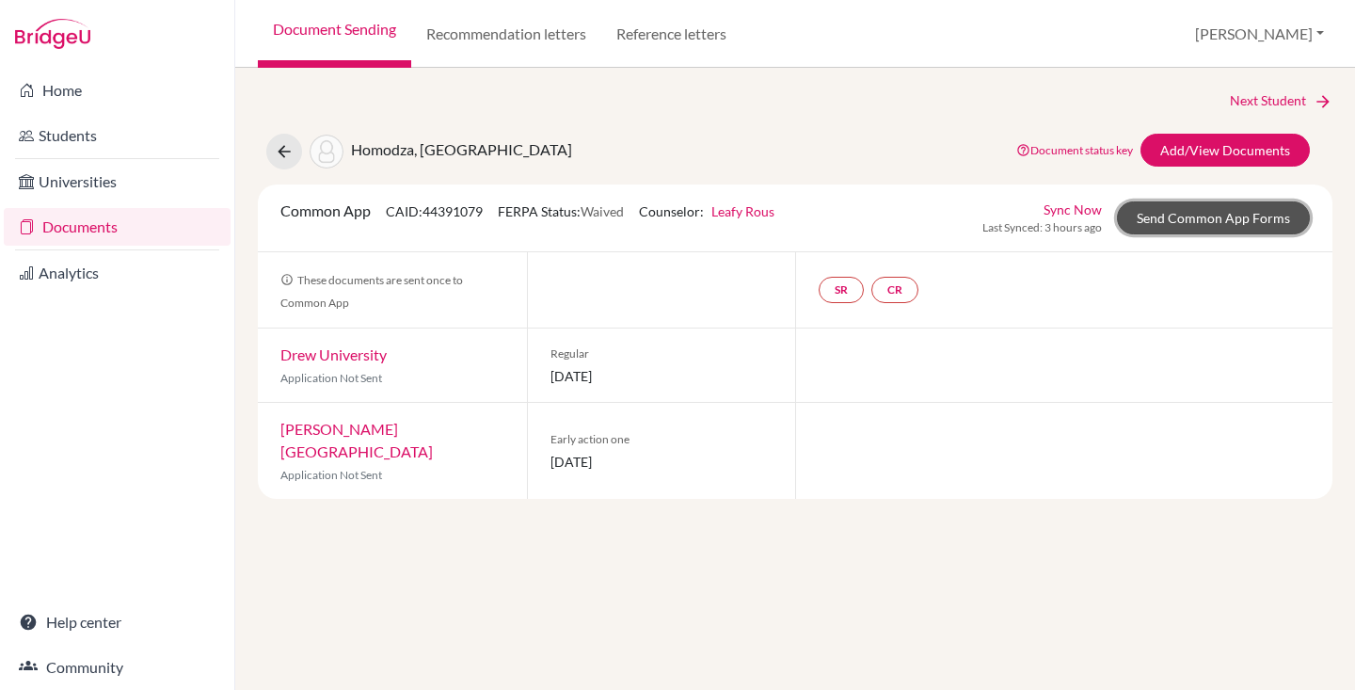
click at [1210, 229] on link "Send Common App Forms" at bounding box center [1213, 217] width 193 height 33
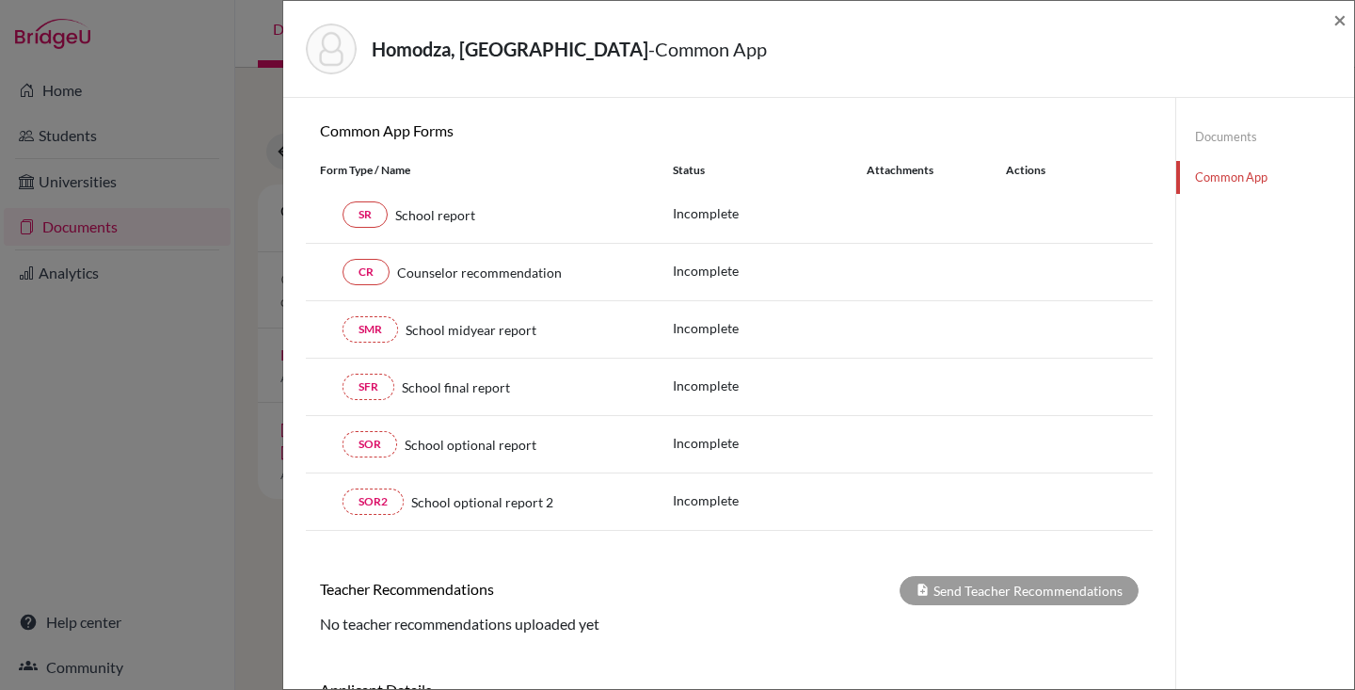
scroll to position [315, 0]
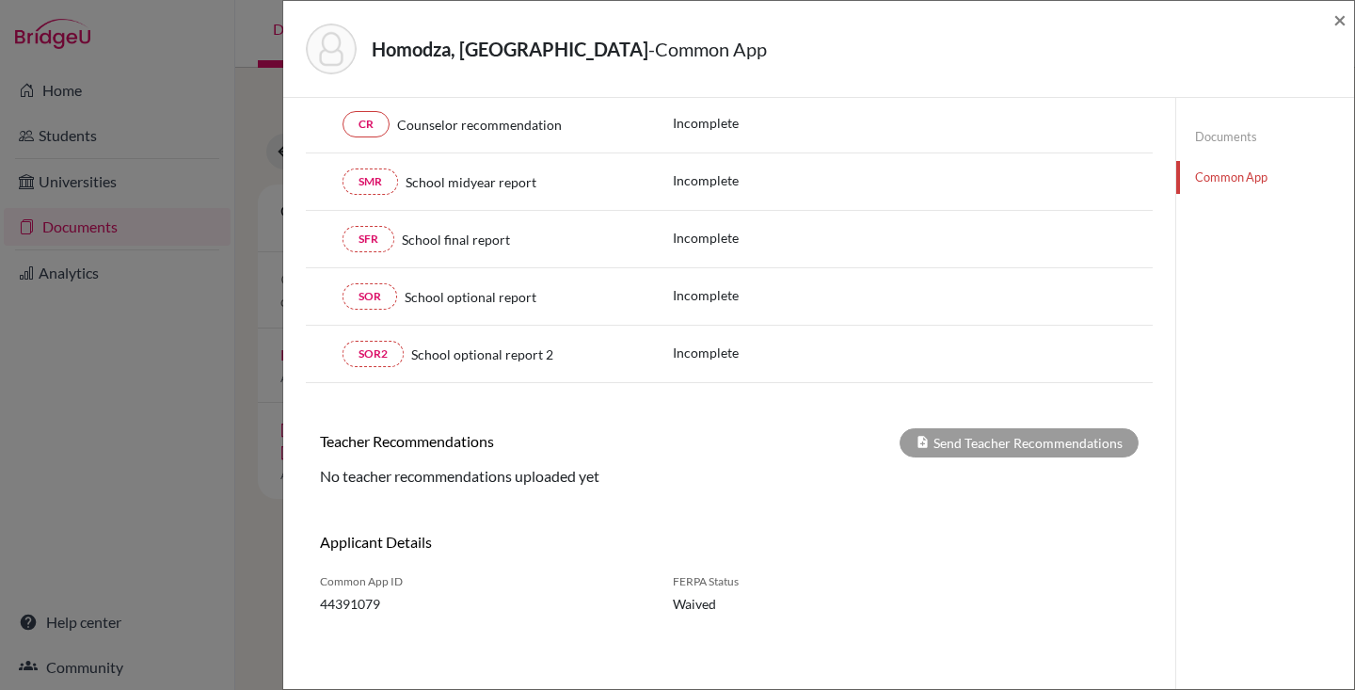
click at [468, 473] on div "No teacher recommendations uploaded yet" at bounding box center [729, 476] width 847 height 23
click at [575, 471] on div "No teacher recommendations uploaded yet" at bounding box center [729, 476] width 847 height 23
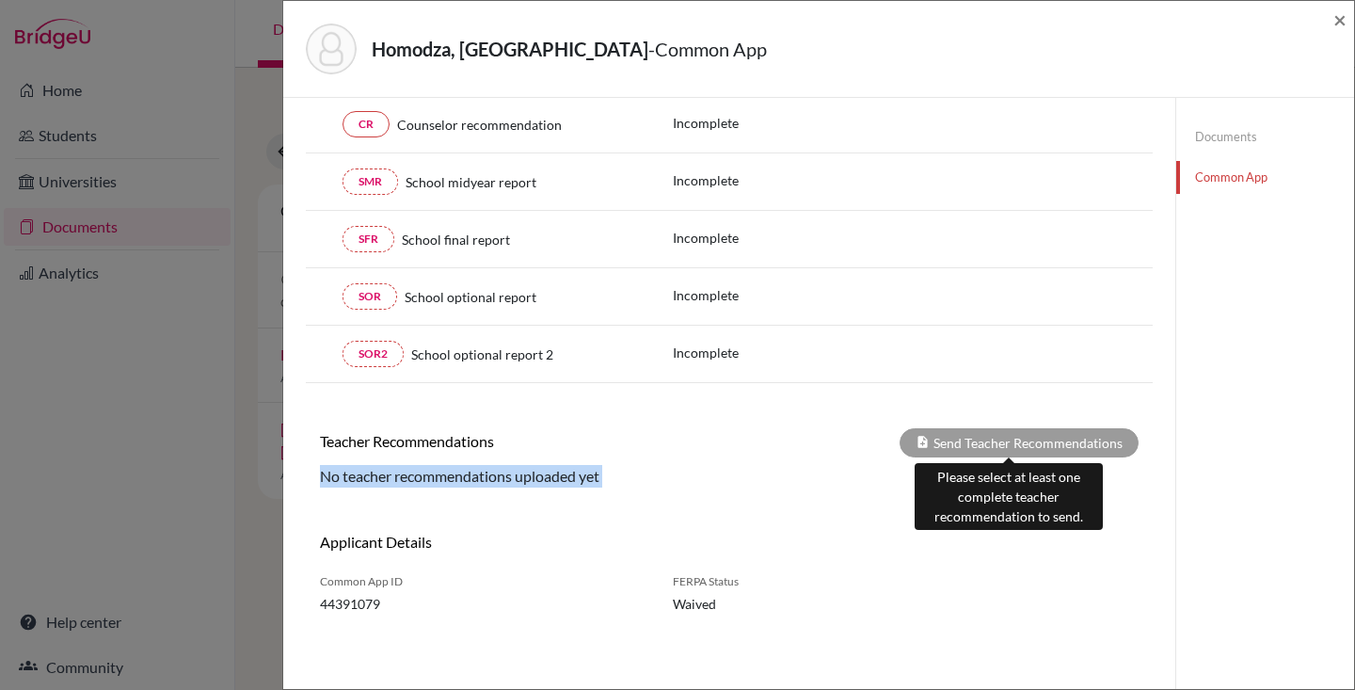
click at [1017, 440] on div "Send Teacher Recommendations" at bounding box center [1019, 442] width 239 height 29
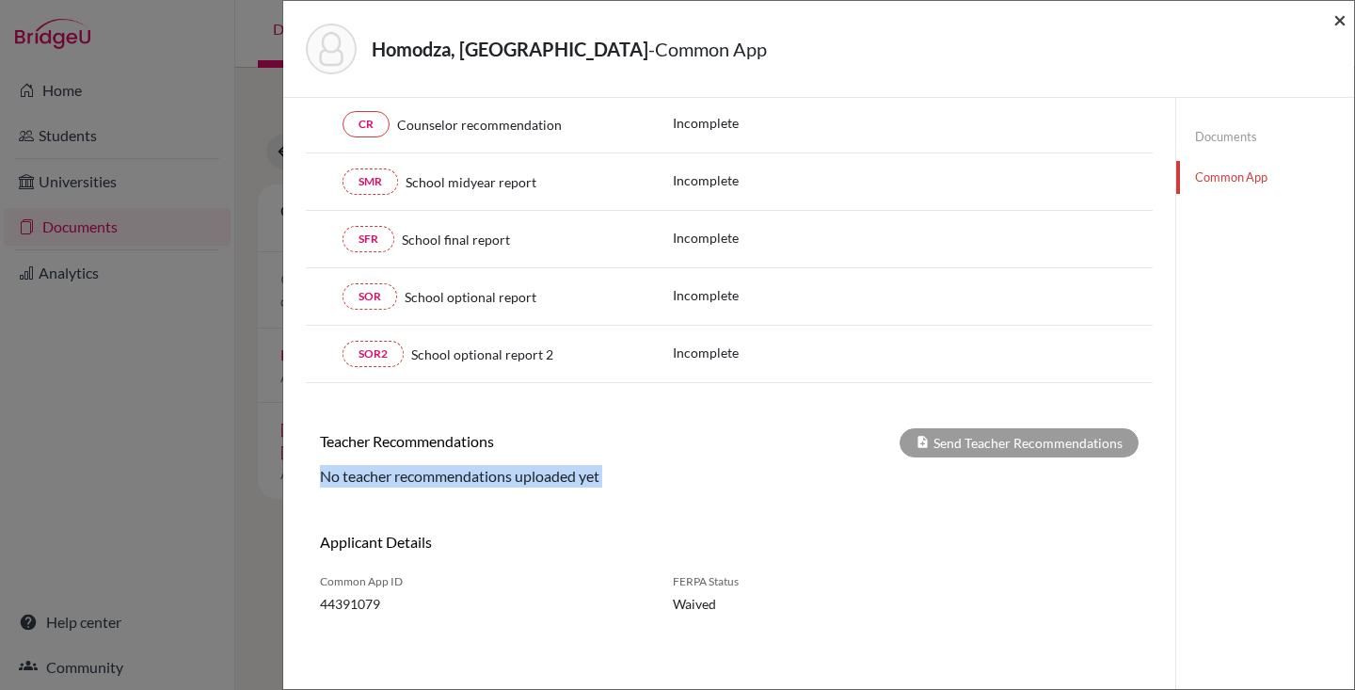
click at [1339, 19] on span "×" at bounding box center [1339, 19] width 13 height 27
